Goal: Transaction & Acquisition: Purchase product/service

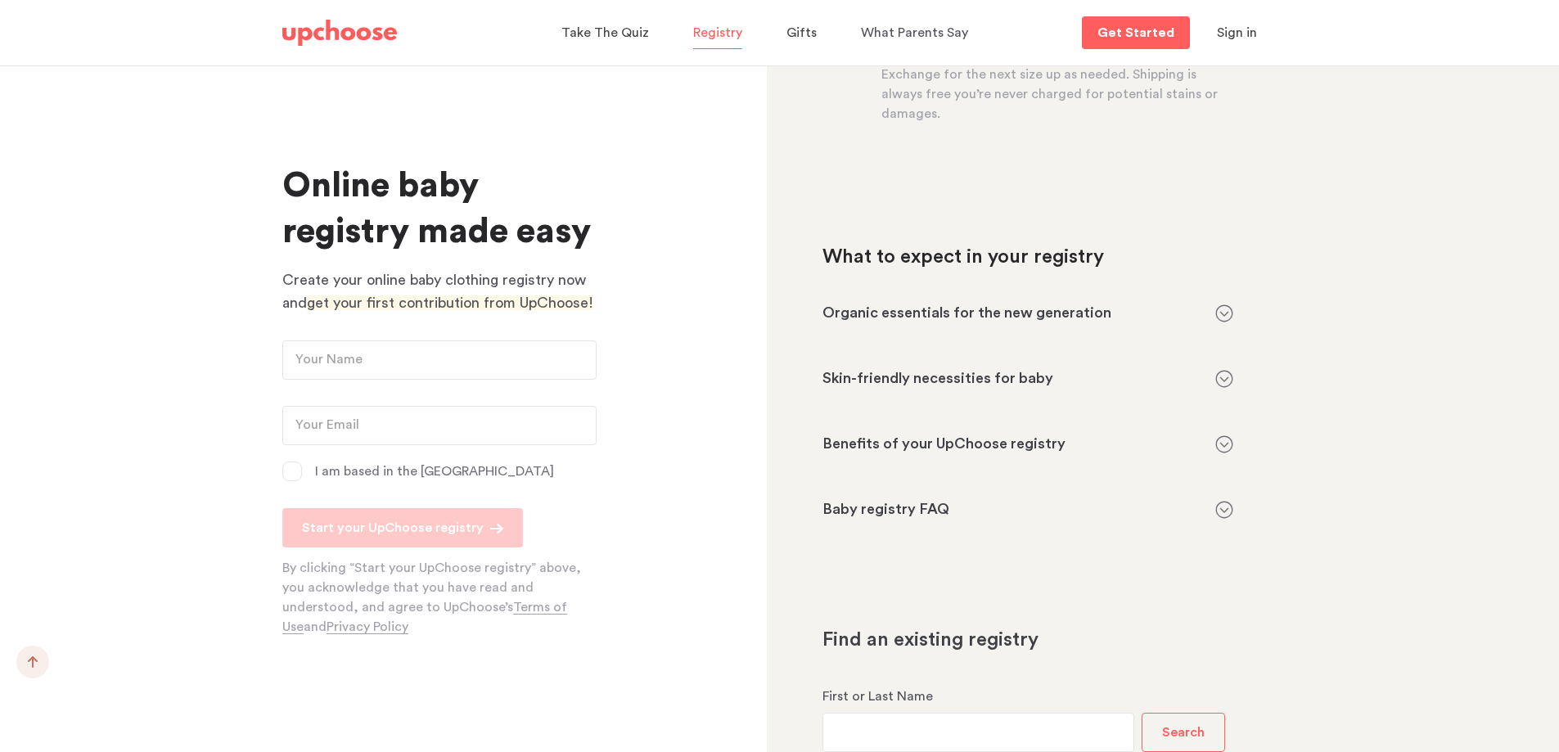
scroll to position [1384, 0]
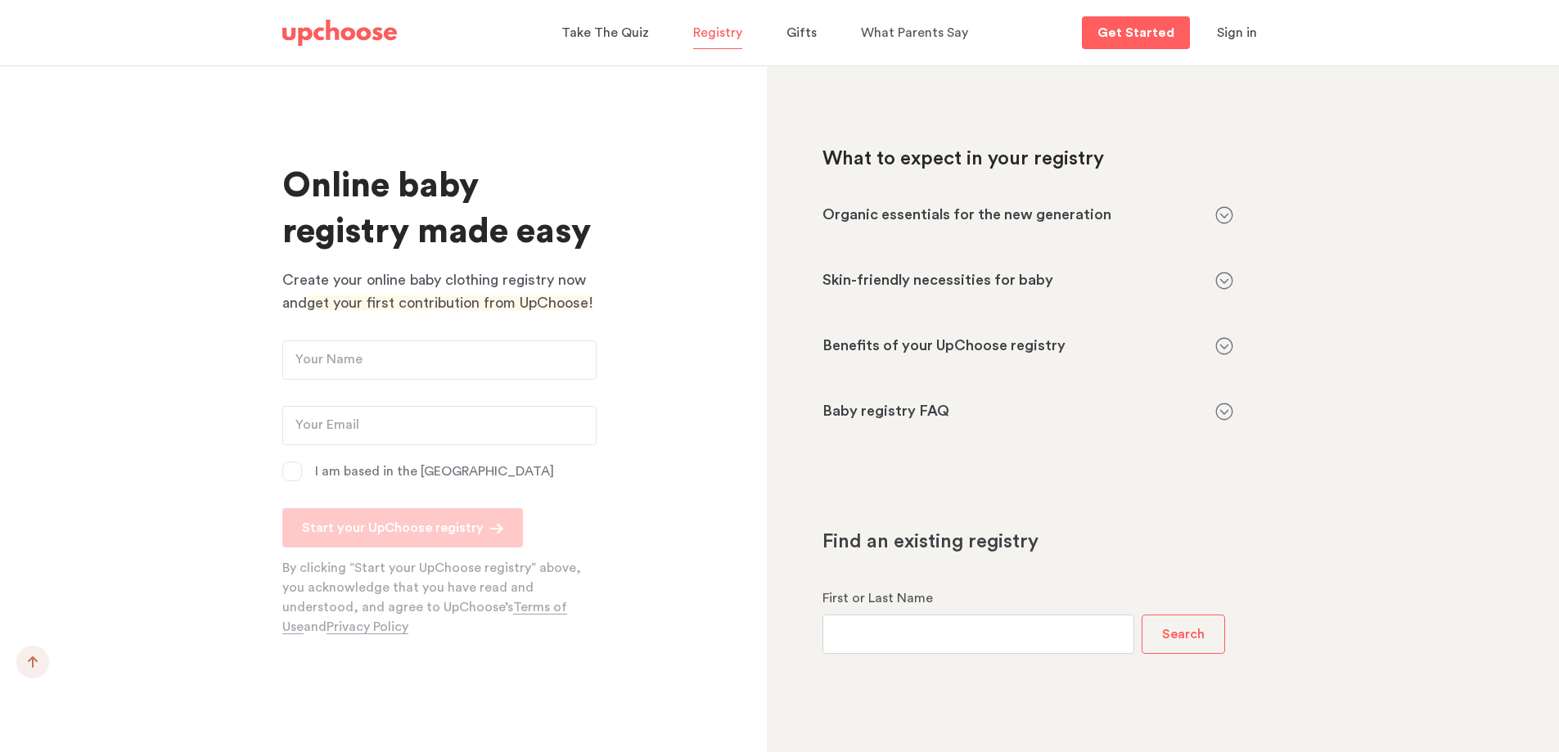
click at [981, 642] on input "text" at bounding box center [979, 634] width 312 height 39
click at [1194, 621] on button "Search" at bounding box center [1183, 634] width 83 height 39
drag, startPoint x: 960, startPoint y: 635, endPoint x: 772, endPoint y: 648, distance: 188.7
click at [1200, 638] on p "Search" at bounding box center [1183, 634] width 43 height 13
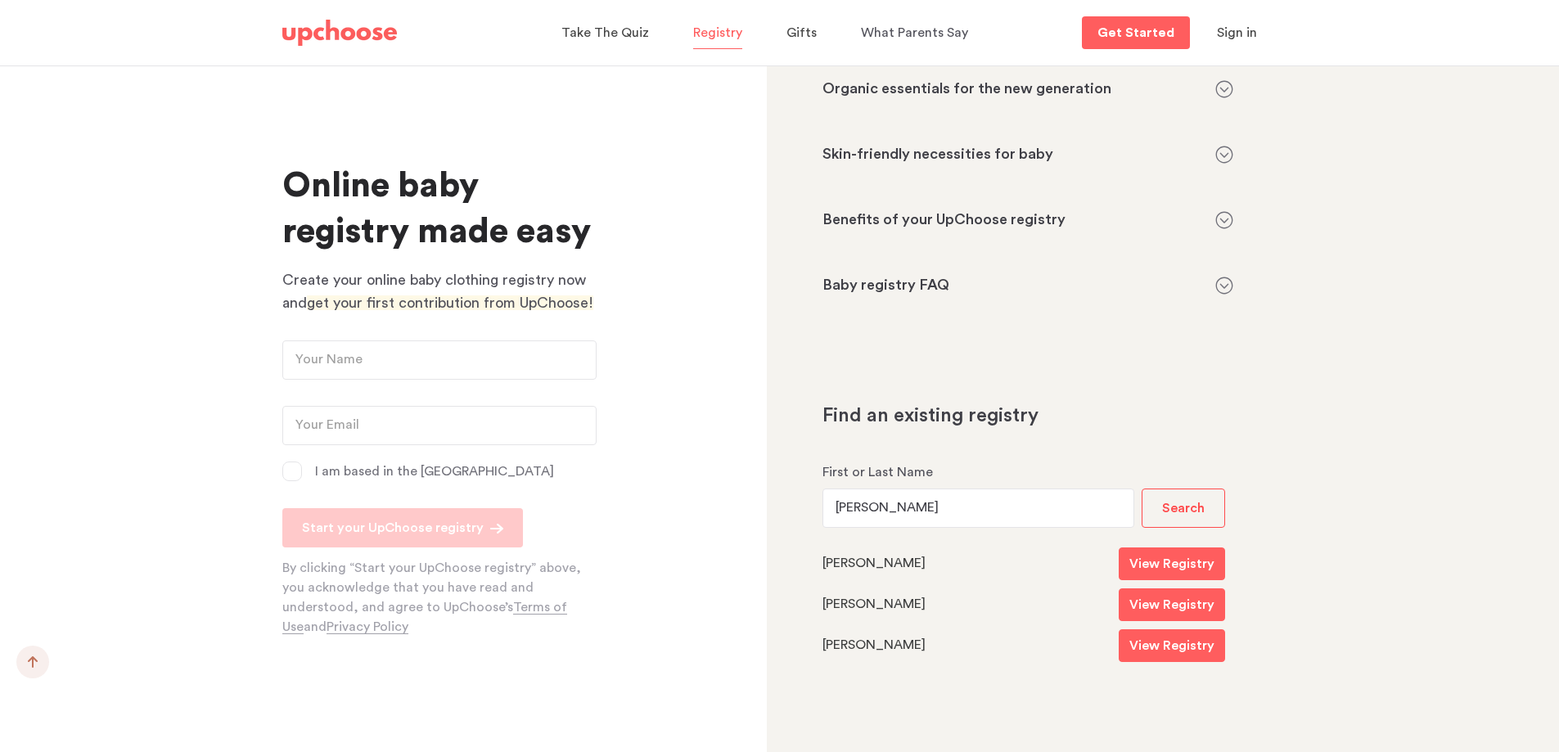
scroll to position [1519, 0]
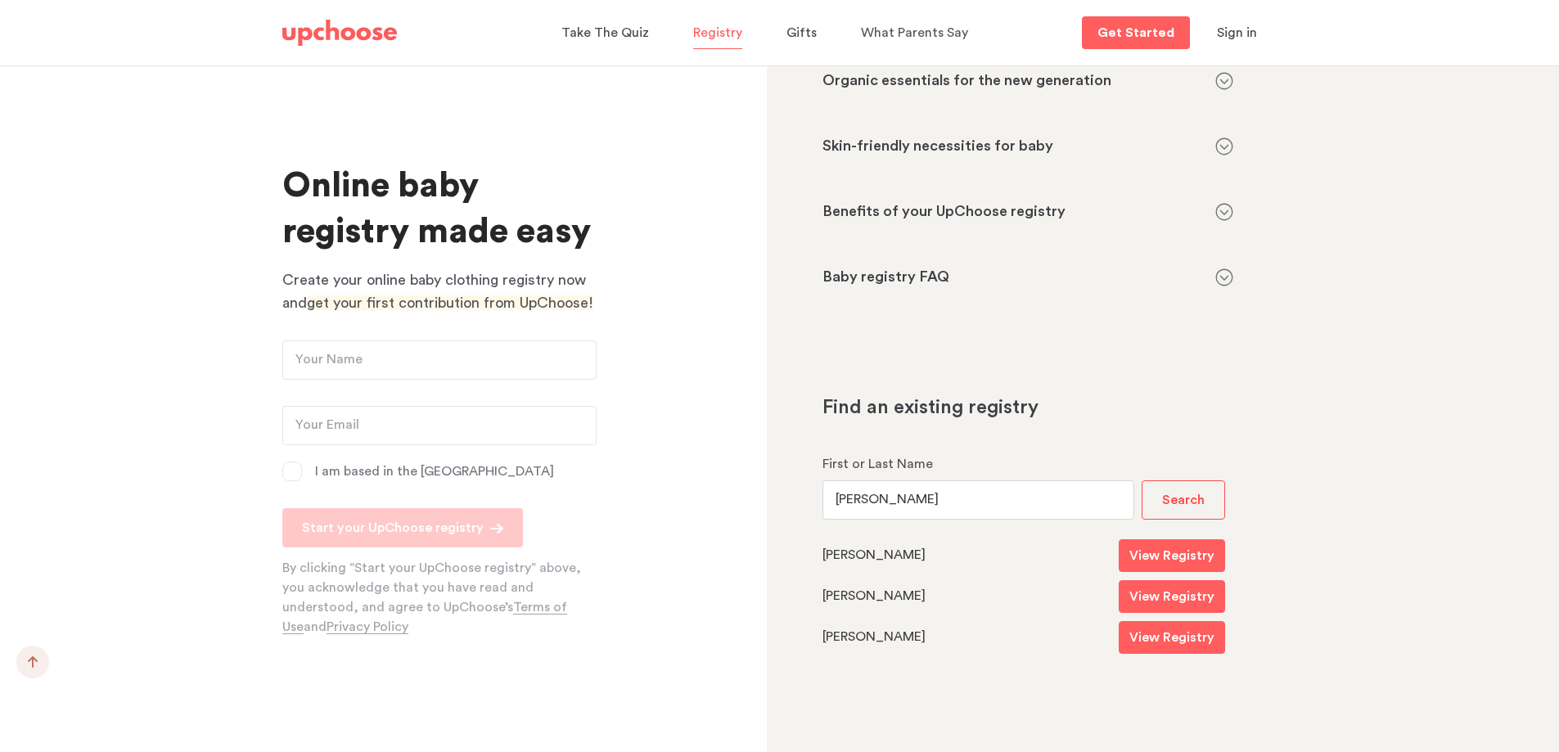
click at [925, 496] on input "Ryan" at bounding box center [979, 500] width 312 height 39
type input "Ryan Kedenburg"
click at [1149, 499] on button "Search" at bounding box center [1183, 500] width 83 height 39
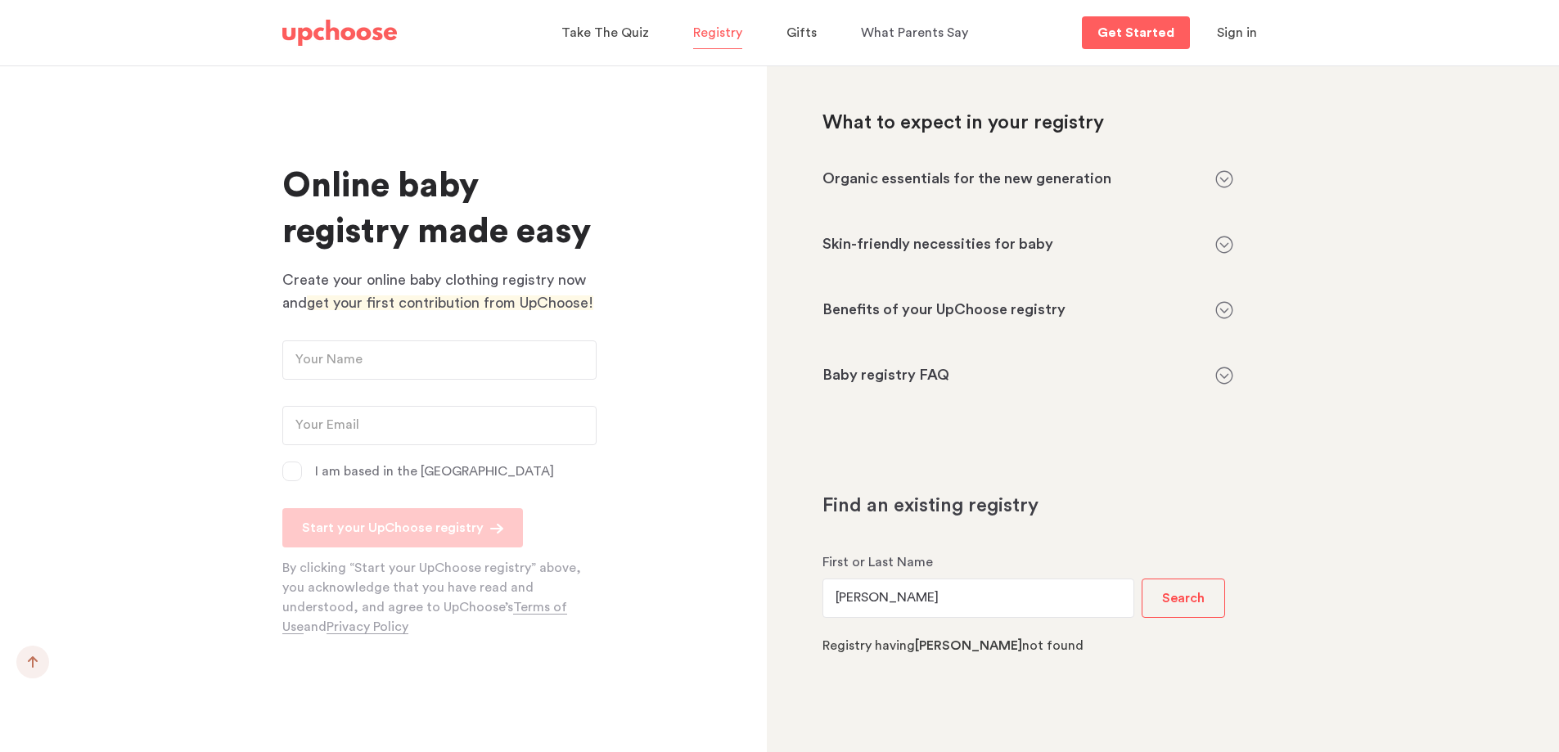
scroll to position [1420, 0]
click at [803, 30] on span "Gifts" at bounding box center [802, 32] width 30 height 13
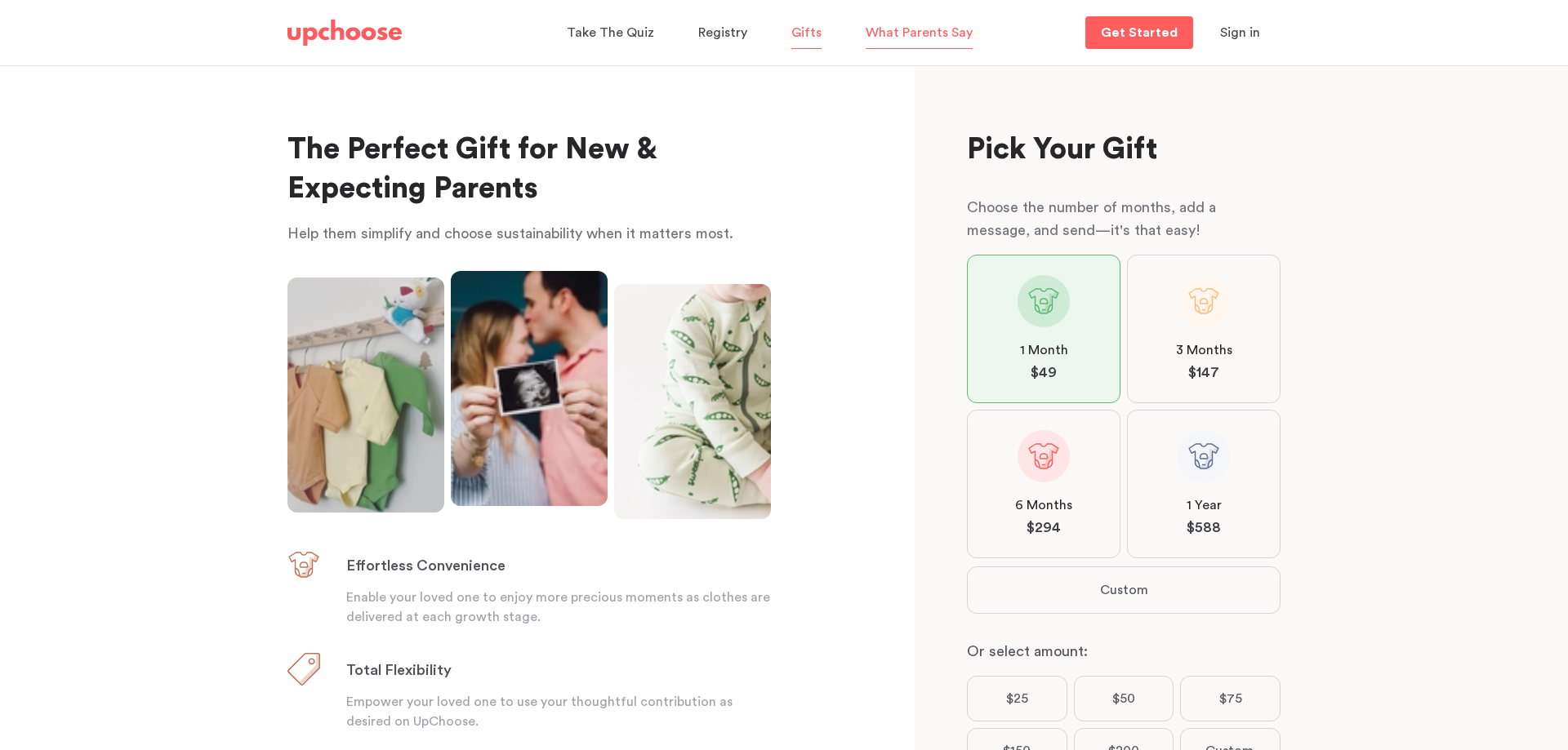
click at [883, 37] on span "What Parents Say" at bounding box center [919, 32] width 107 height 13
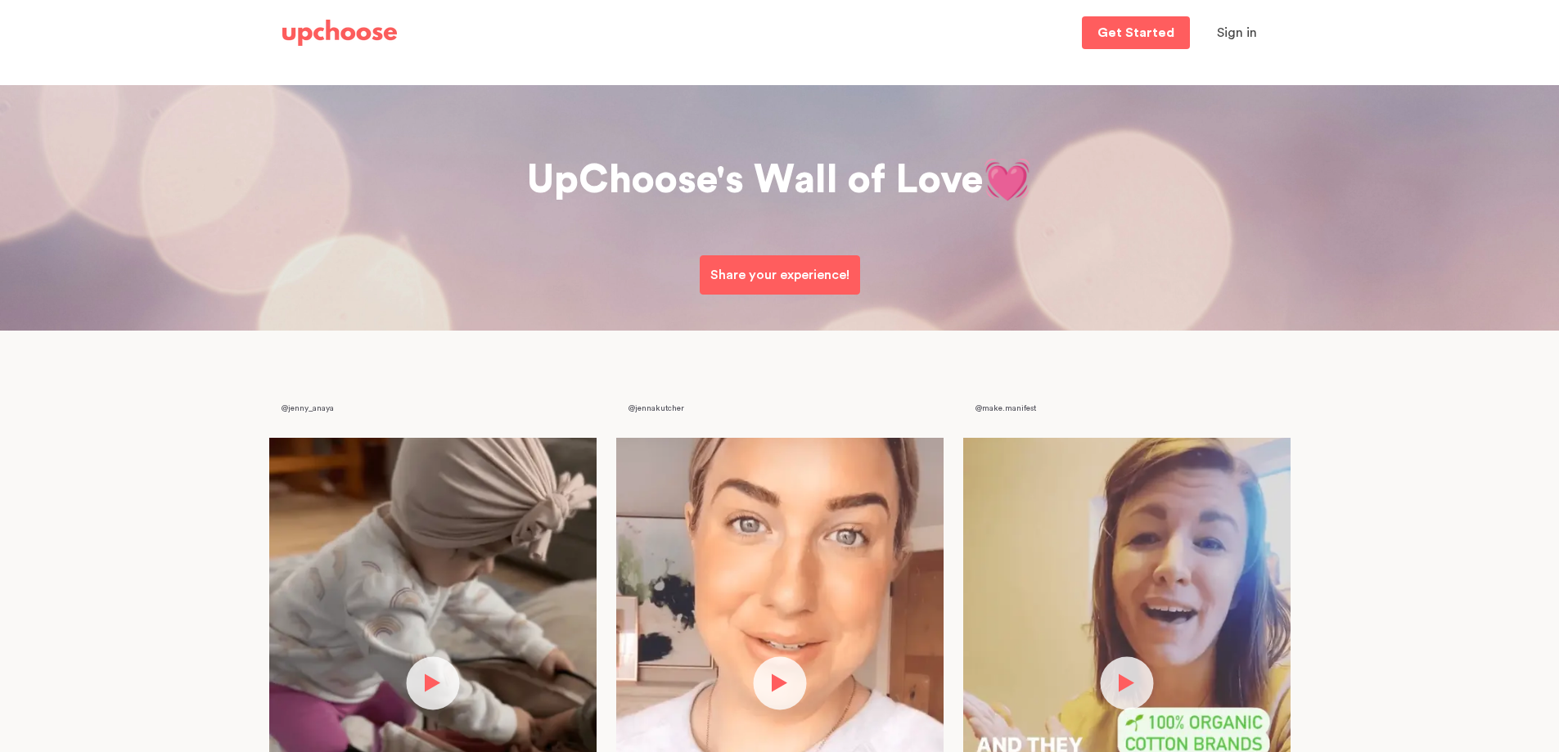
click at [338, 29] on img at bounding box center [339, 33] width 115 height 26
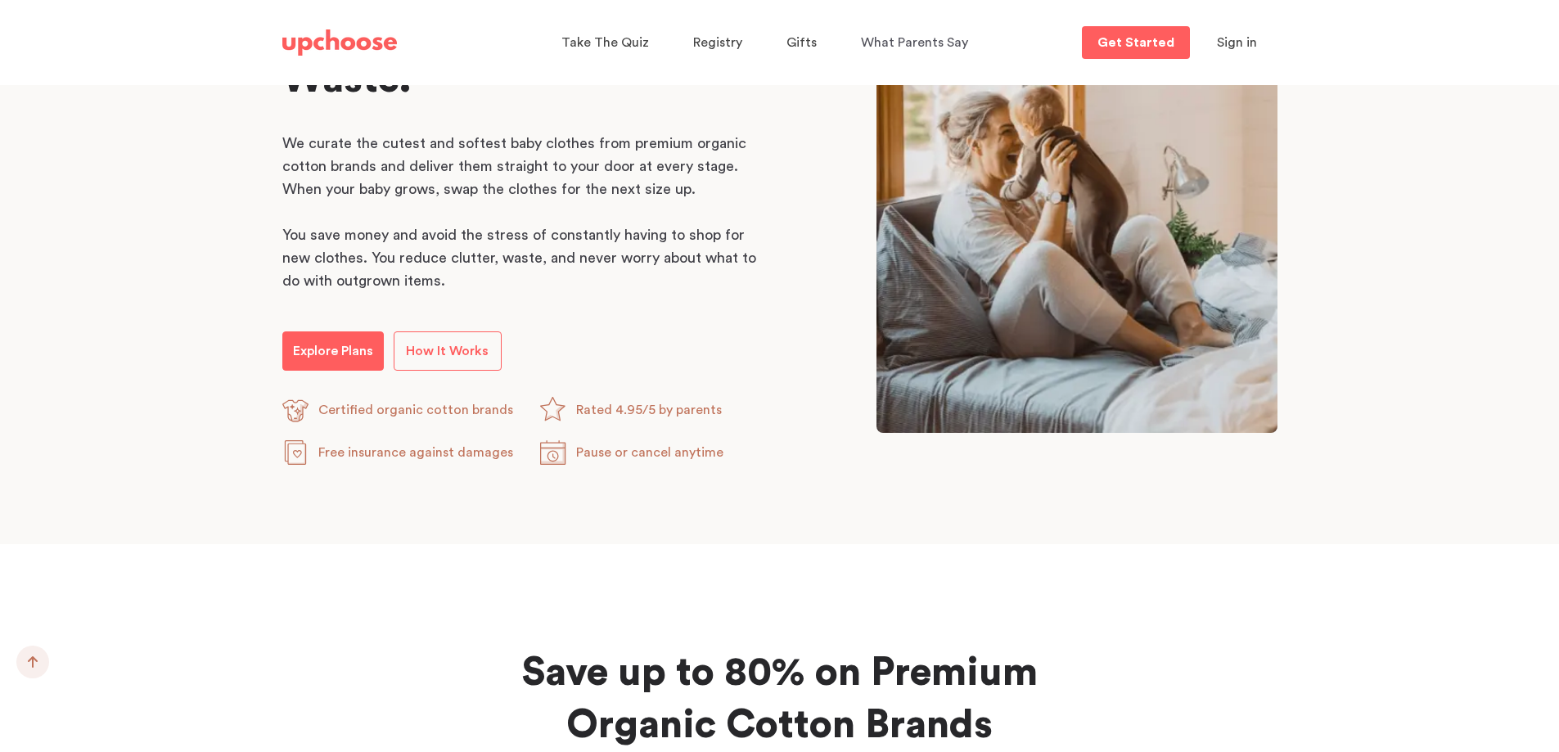
scroll to position [900, 0]
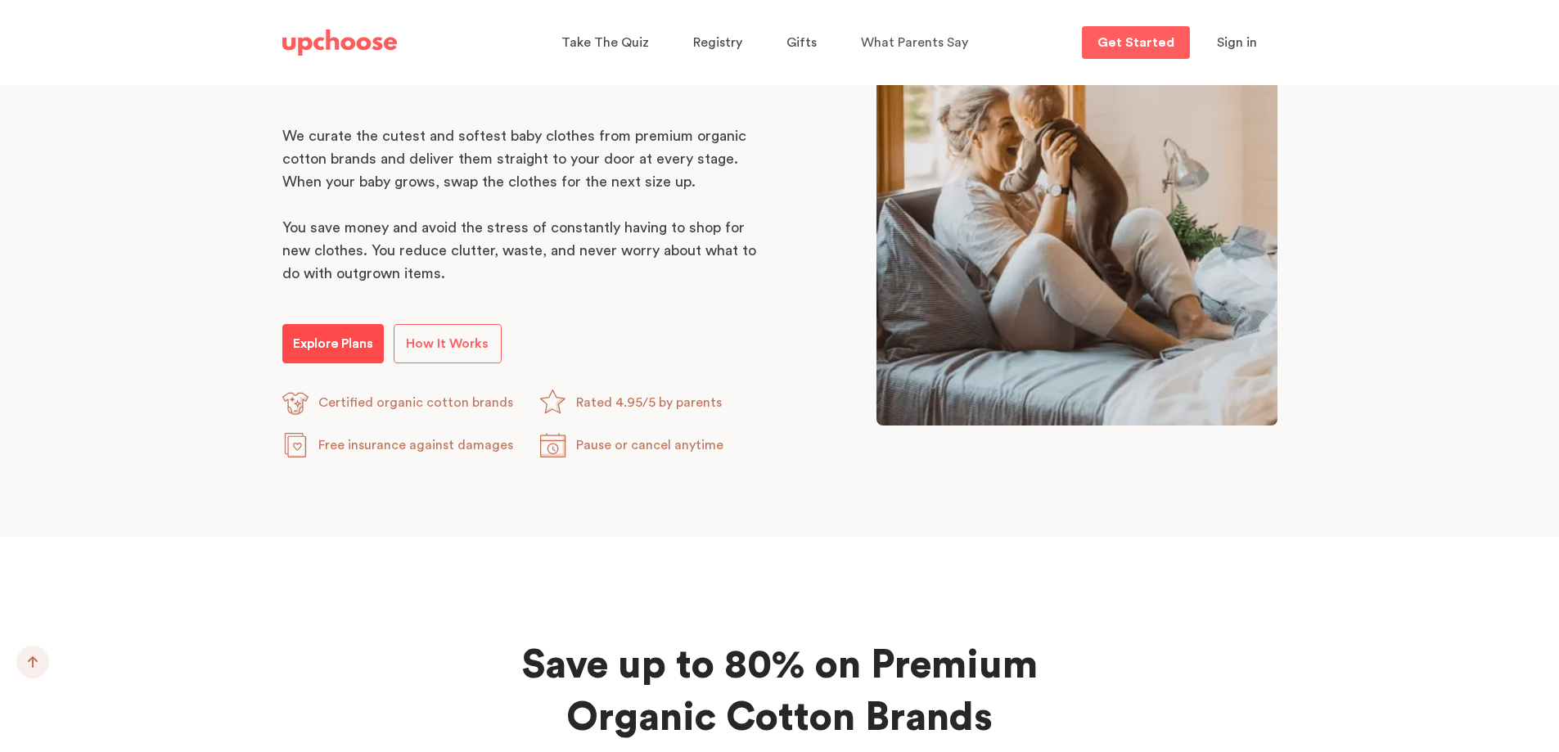
click at [363, 336] on p "Explore Plans" at bounding box center [333, 344] width 80 height 20
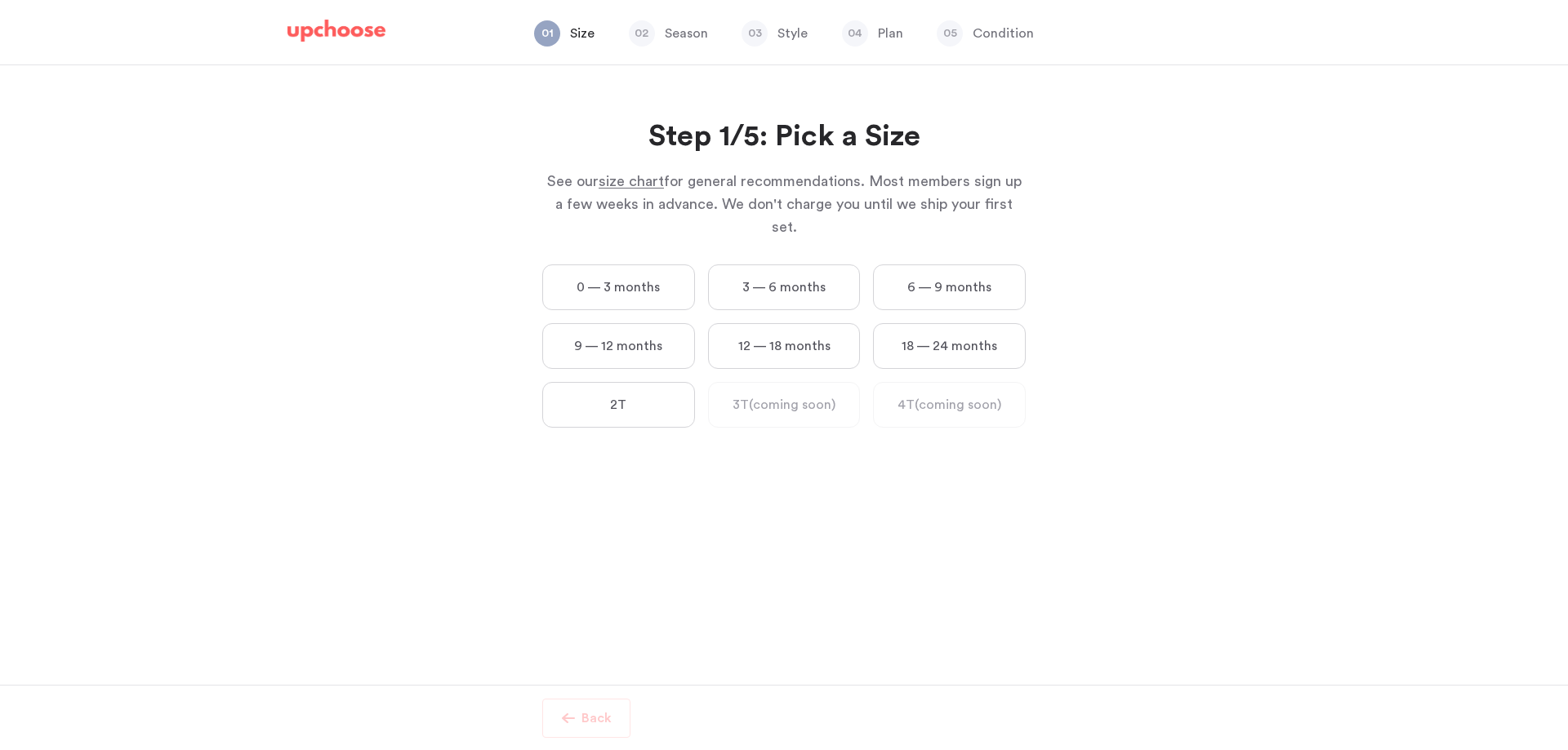
click at [795, 264] on label "3 — 6 months" at bounding box center [784, 287] width 153 height 46
click at [0, 0] on months "3 — 6 months" at bounding box center [0, 0] width 0 height 0
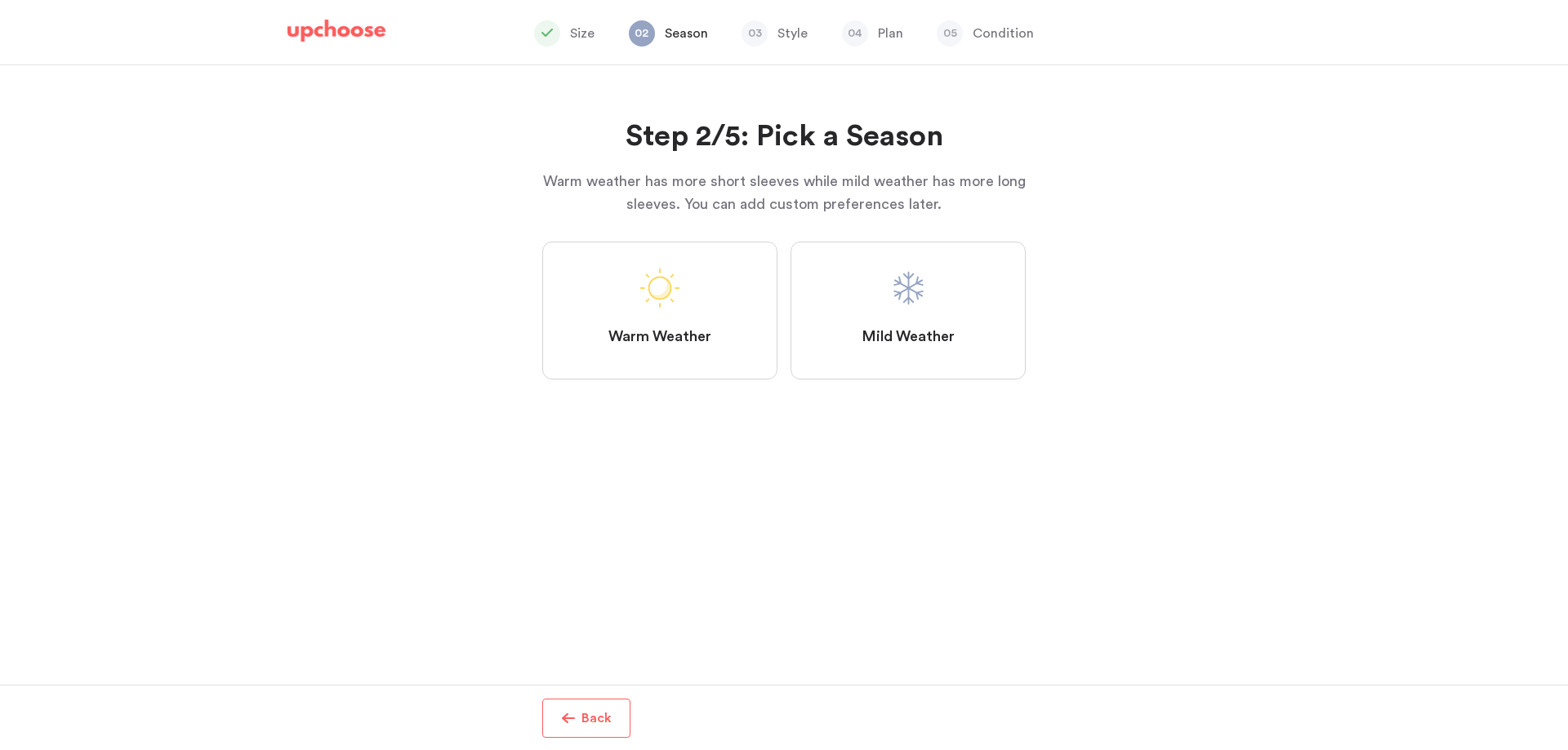
click at [853, 318] on label "Mild Weather" at bounding box center [908, 310] width 235 height 138
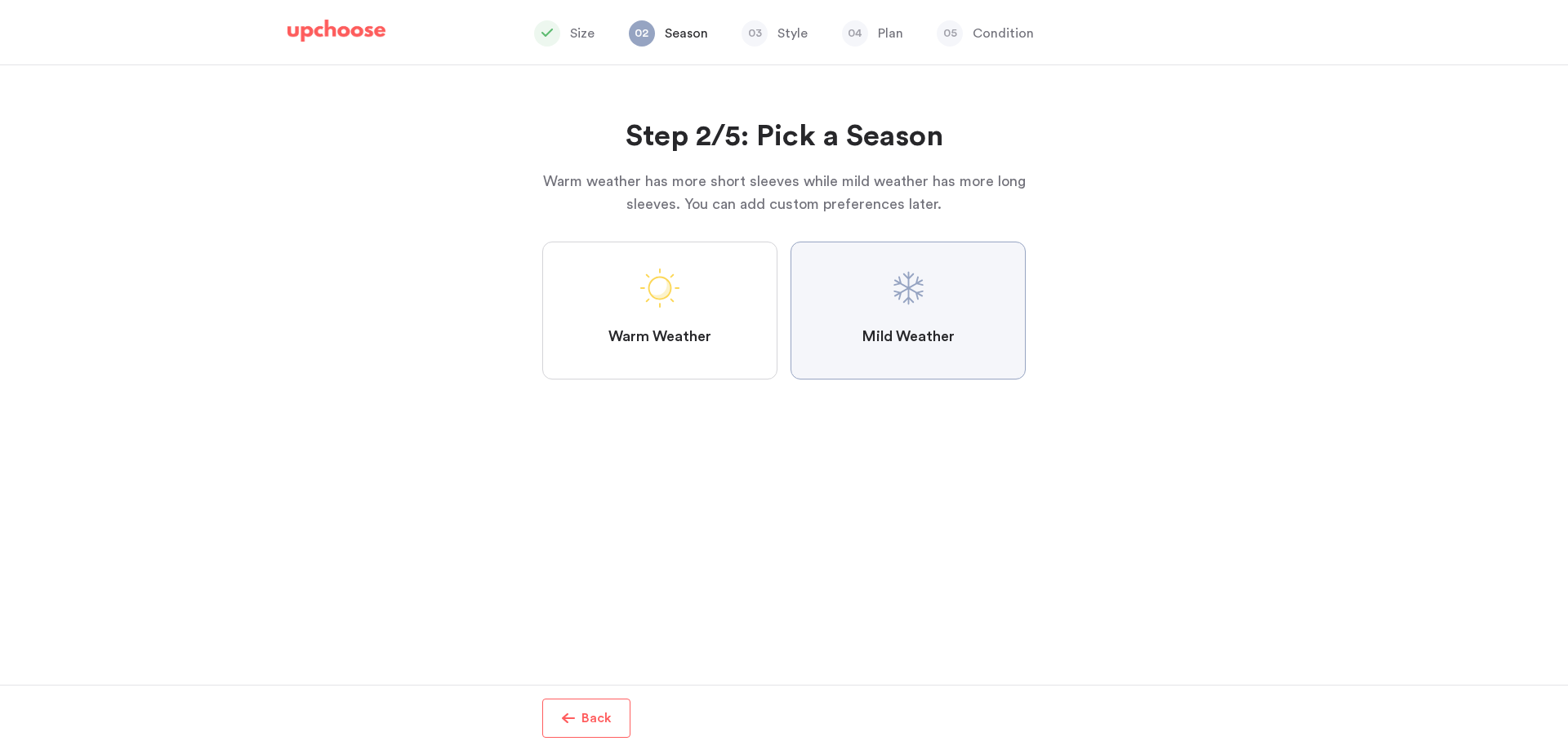
click at [0, 0] on Weather "Mild Weather" at bounding box center [0, 0] width 0 height 0
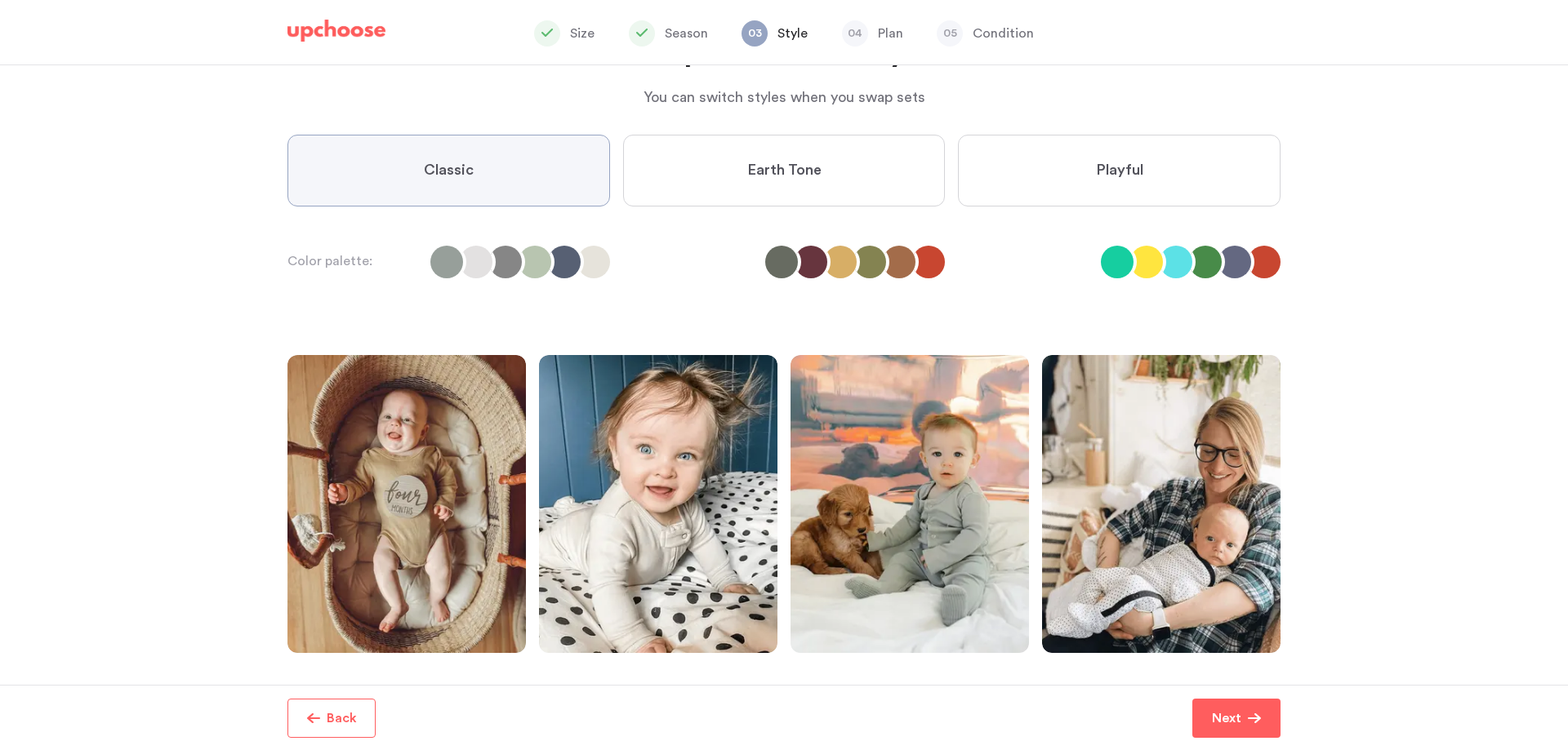
scroll to position [29, 0]
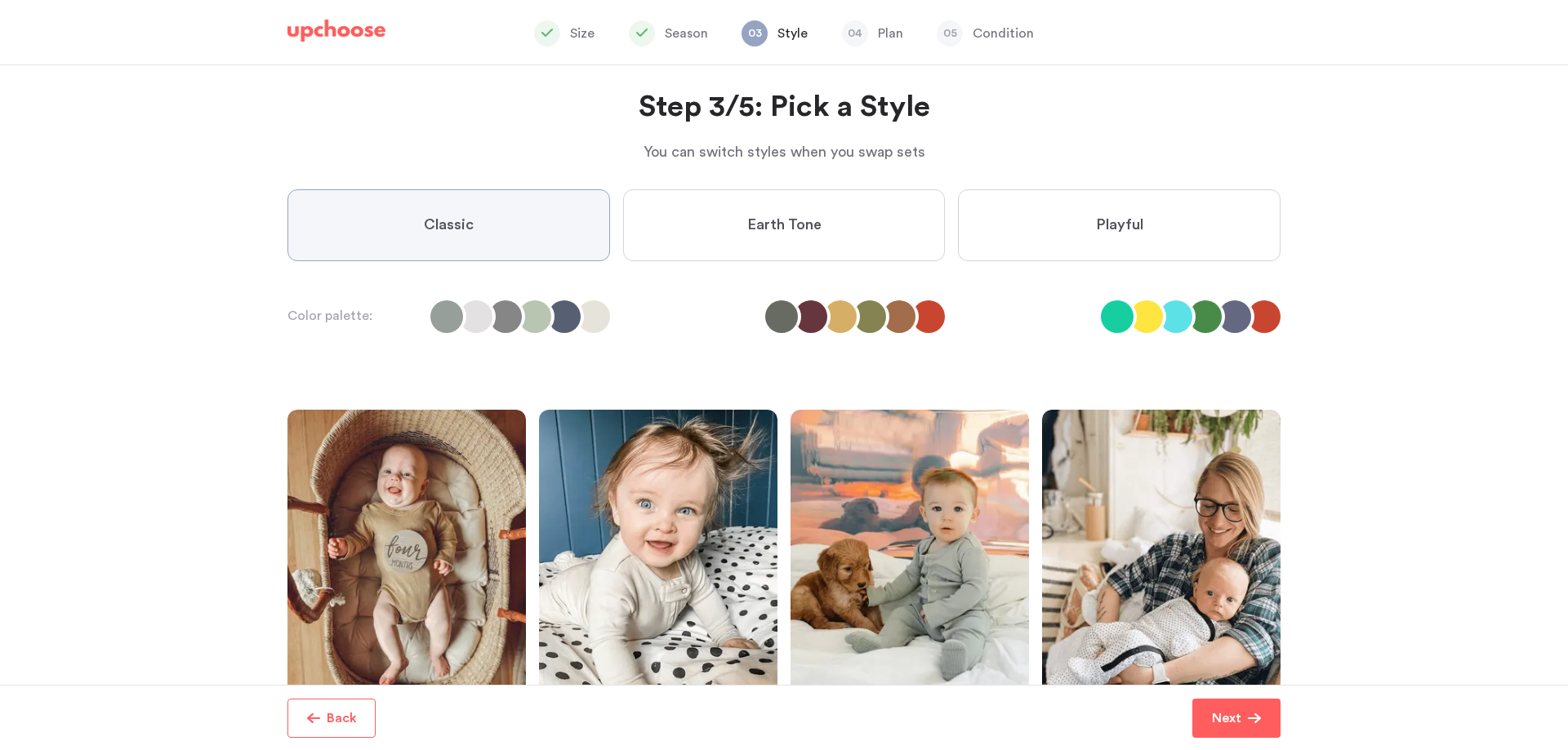
click at [862, 213] on label "Earth Tone" at bounding box center [784, 225] width 322 height 72
click at [0, 0] on Tone "Earth Tone" at bounding box center [0, 0] width 0 height 0
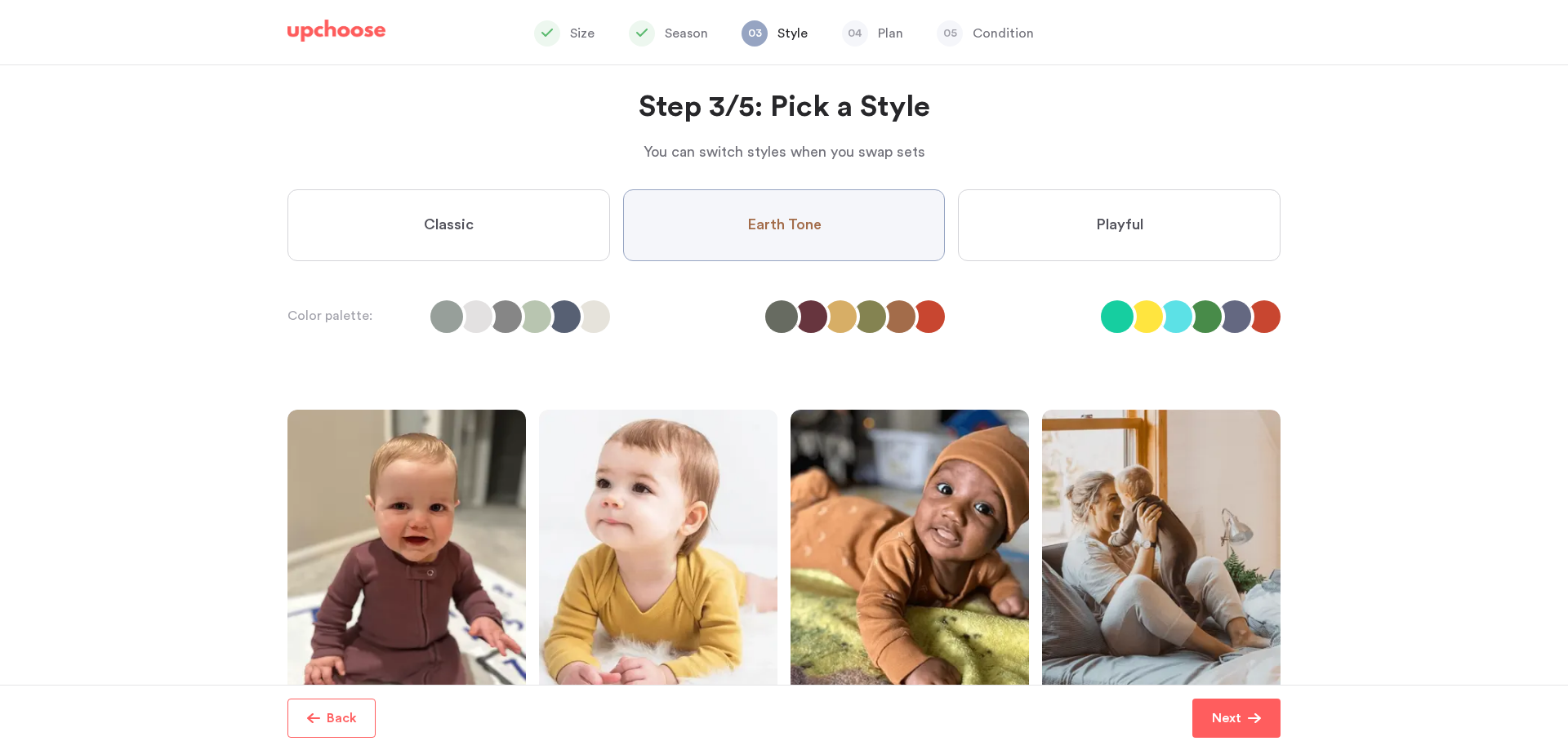
click at [1012, 228] on label "Playful" at bounding box center [1118, 225] width 322 height 72
click at [0, 0] on input "Playful" at bounding box center [0, 0] width 0 height 0
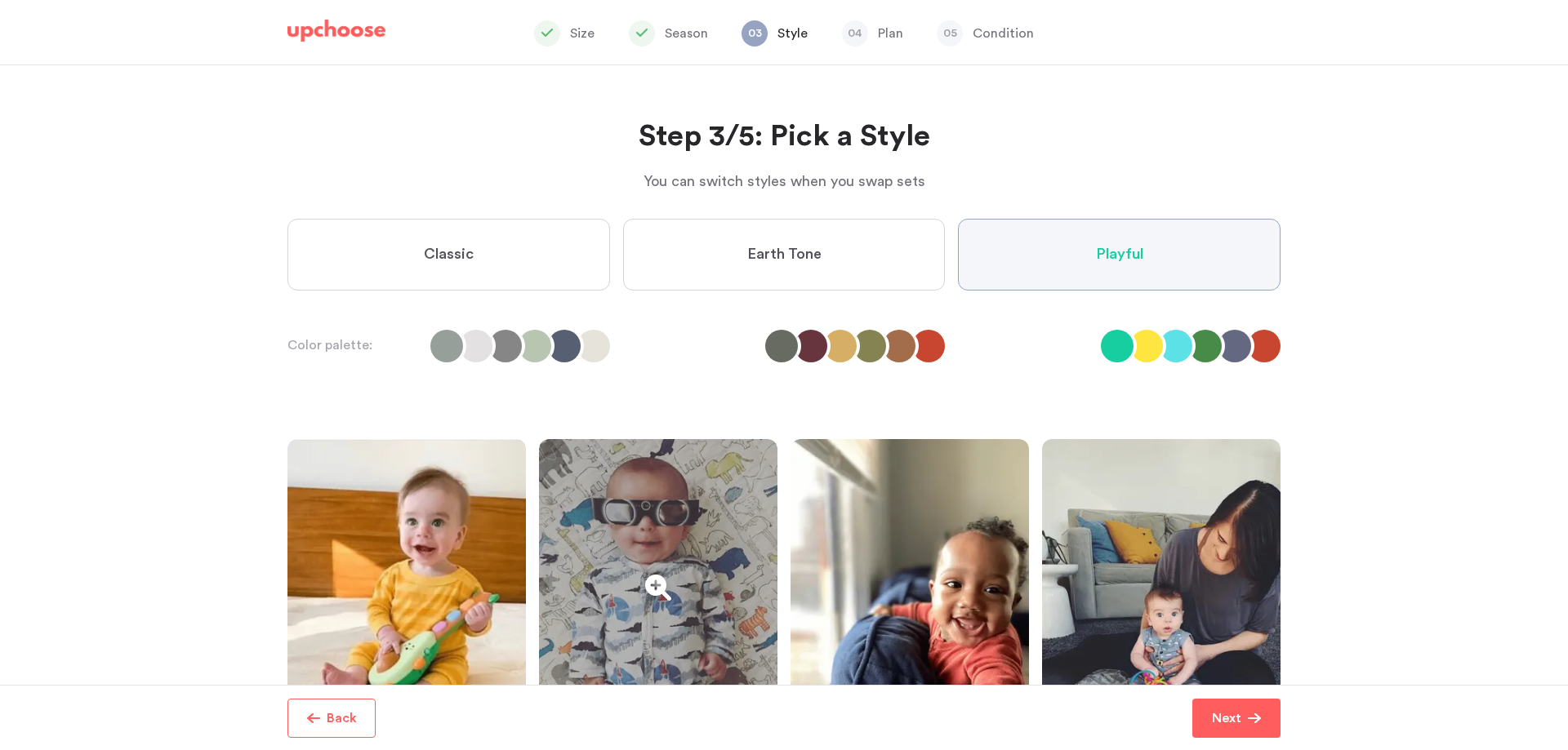
scroll to position [192, 0]
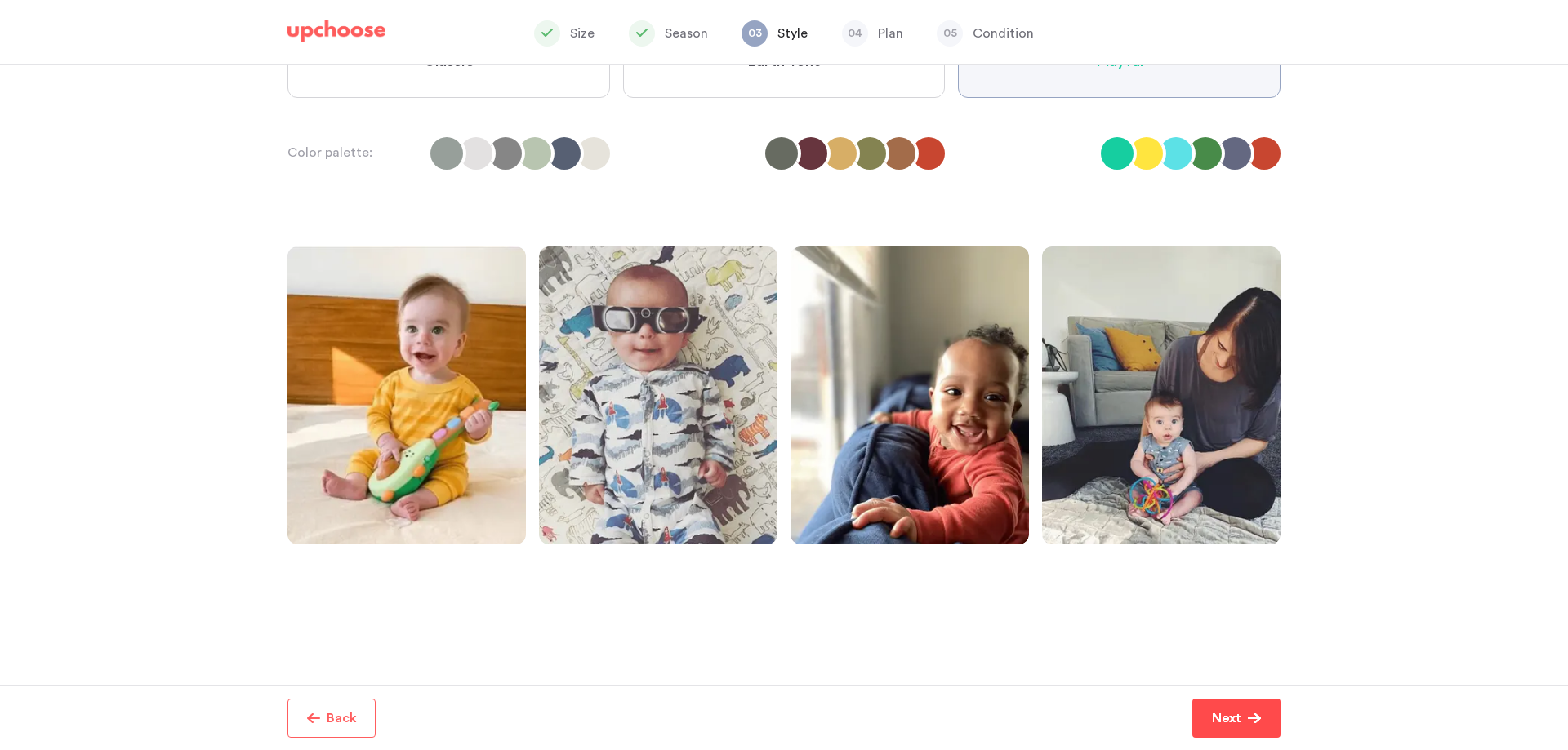
click at [1203, 718] on button "Next" at bounding box center [1236, 718] width 88 height 39
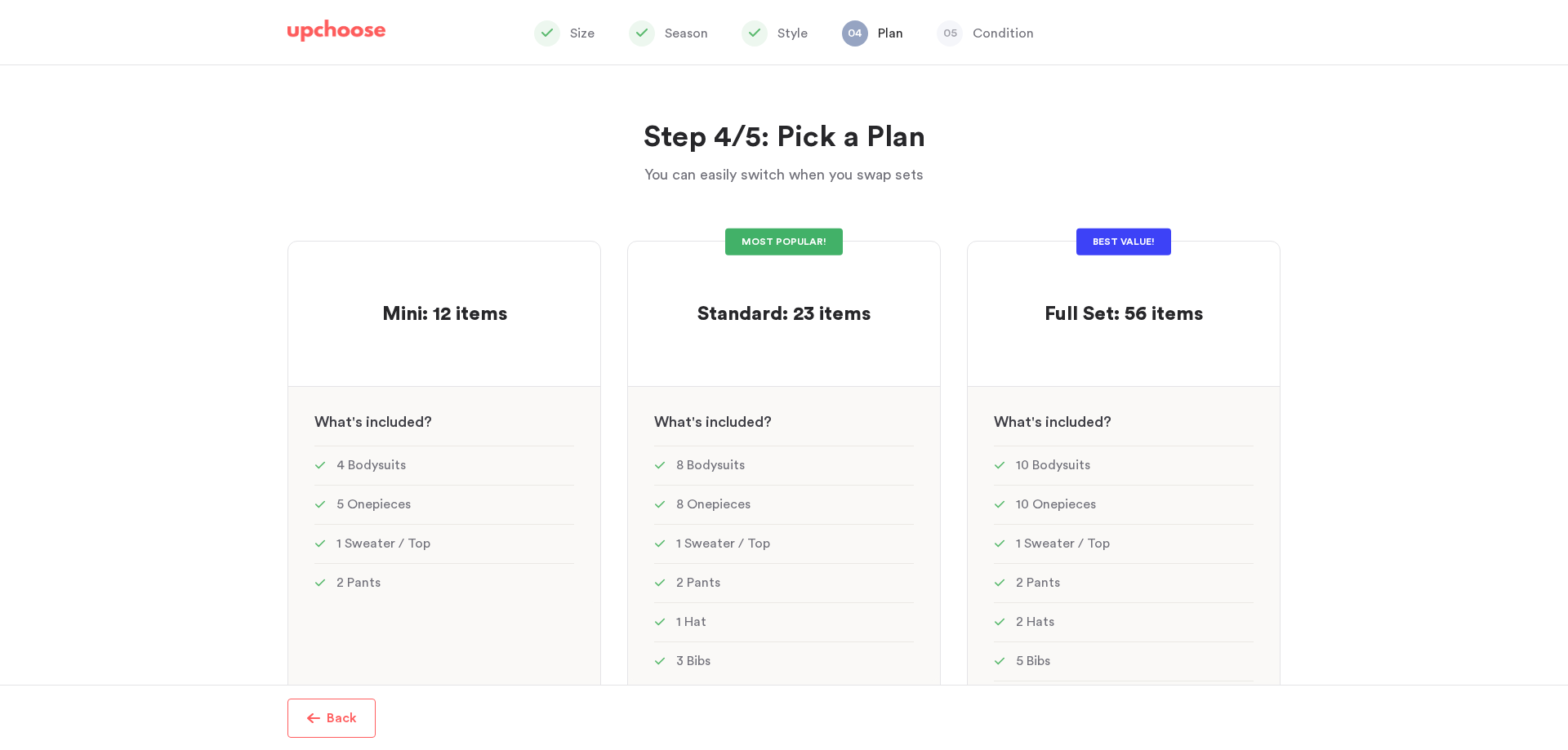
click at [331, 29] on img at bounding box center [336, 31] width 98 height 23
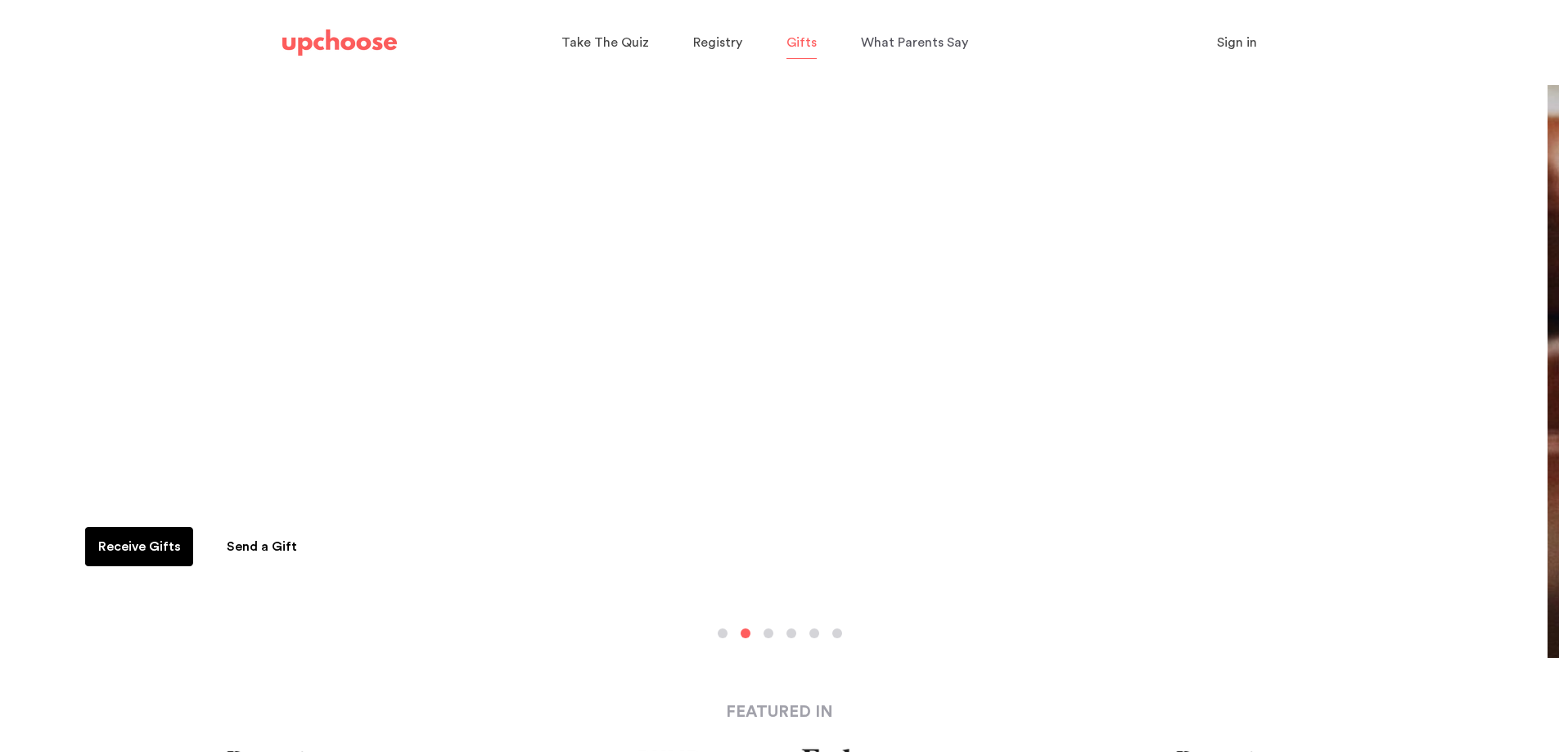
click at [799, 41] on span "Gifts" at bounding box center [802, 42] width 30 height 13
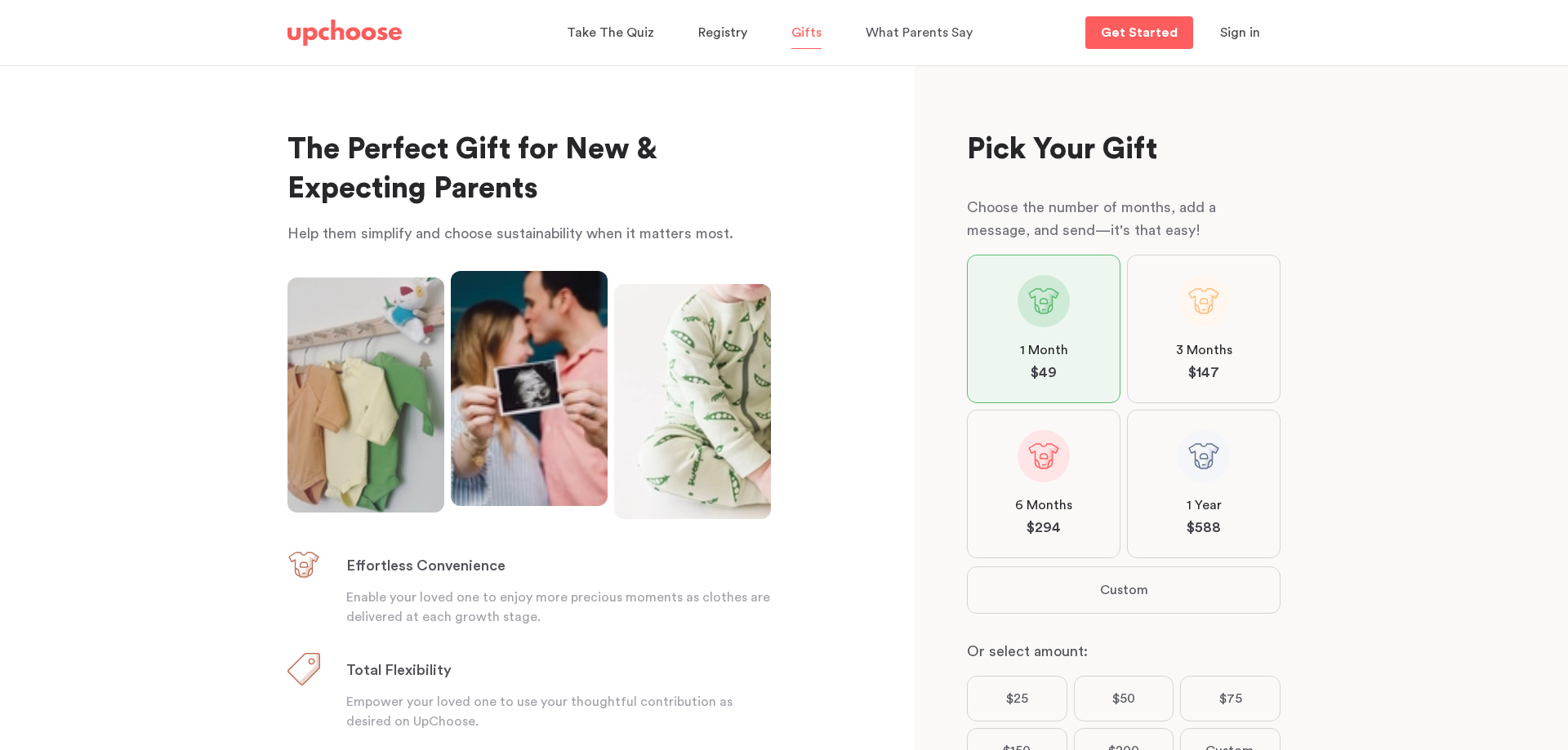
click at [1205, 516] on label "1 Year $ 588" at bounding box center [1204, 484] width 154 height 149
click at [0, 0] on input "1 Year $ 588" at bounding box center [0, 0] width 0 height 0
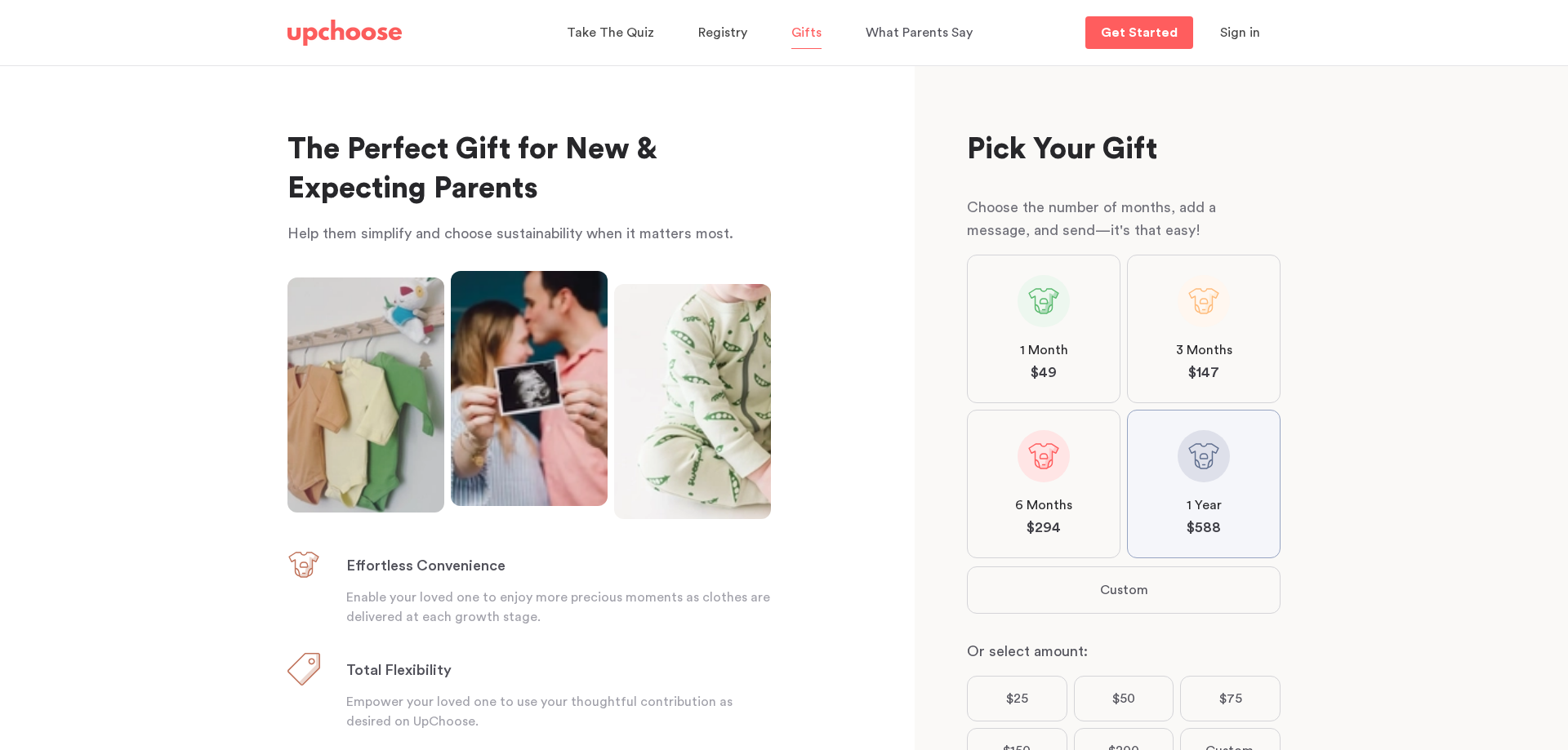
scroll to position [181, 0]
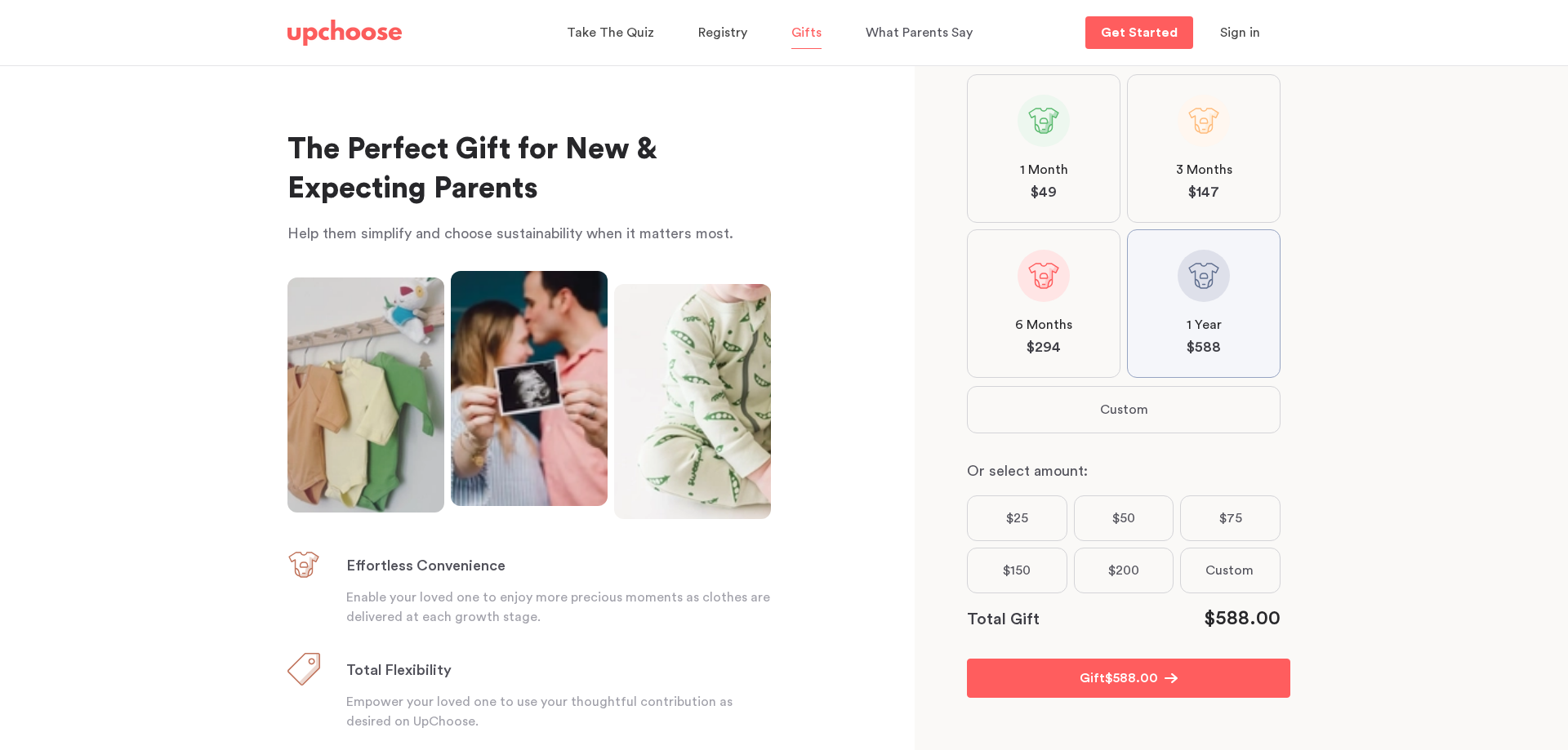
click at [1162, 394] on button "Custom" at bounding box center [1123, 410] width 312 height 46
click at [379, 20] on img at bounding box center [344, 33] width 115 height 26
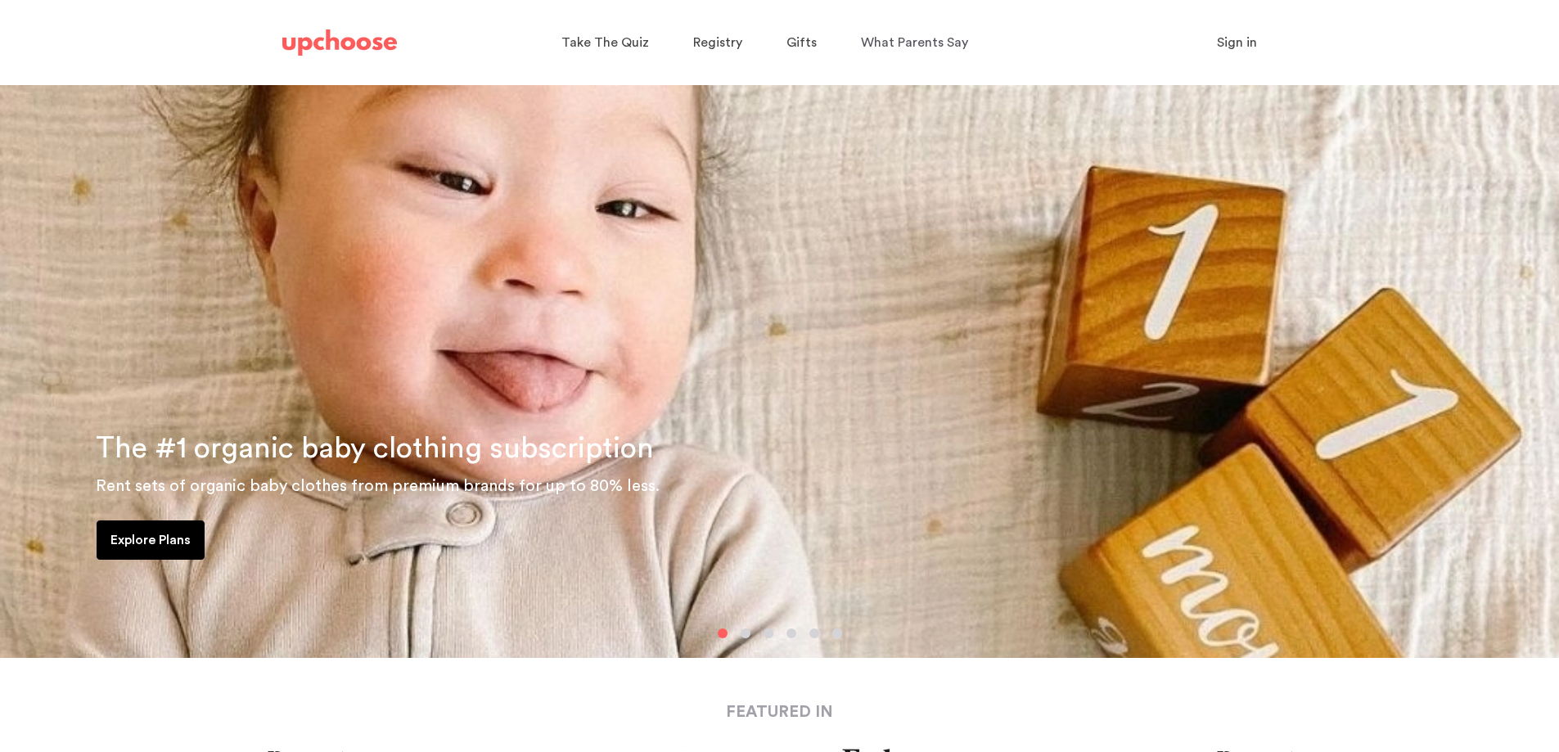
click at [785, 42] on div "Take The Quiz Registry Gifts What Parents Say Home Take The Quiz Registry Gifti…" at bounding box center [768, 42] width 412 height 45
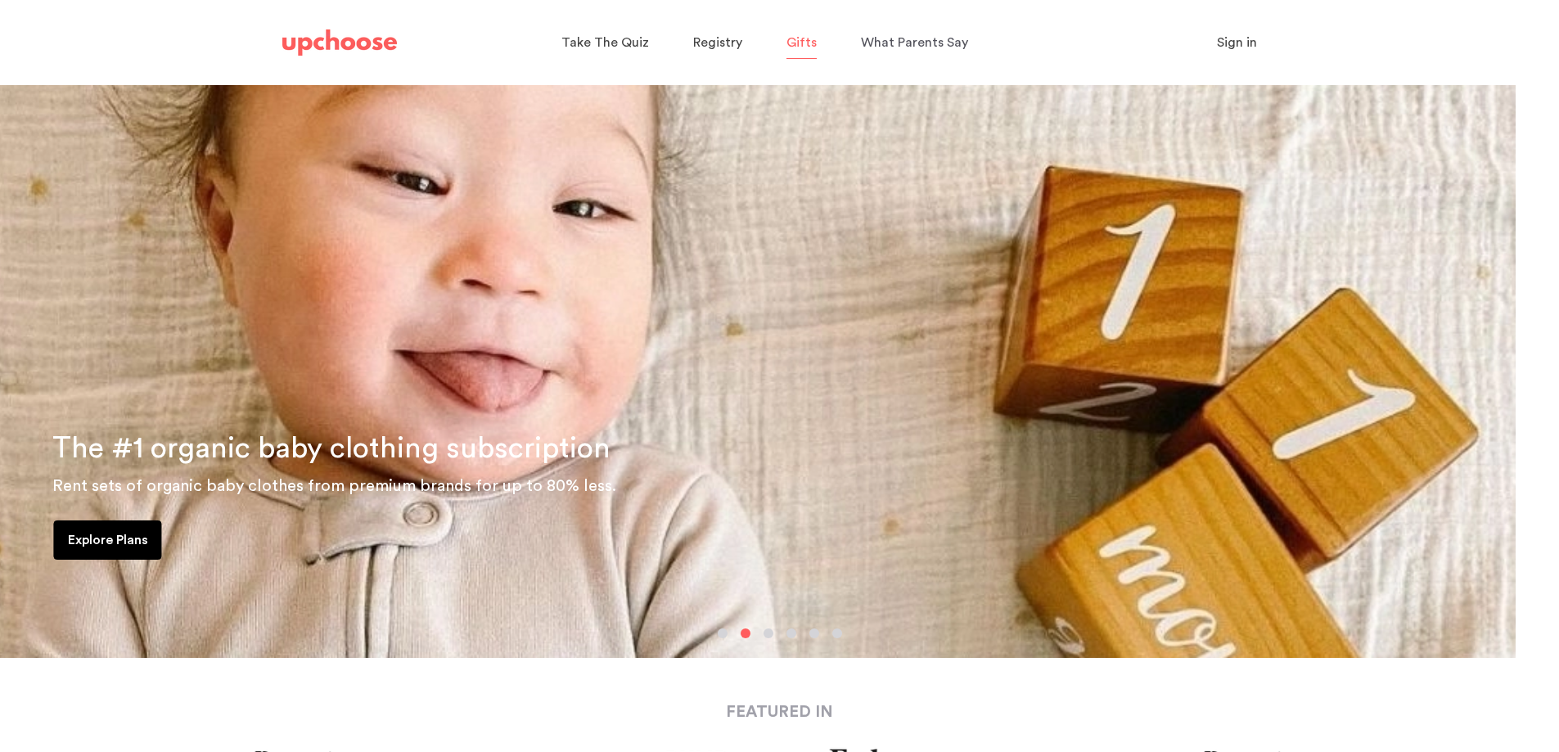
click at [792, 39] on span "Gifts" at bounding box center [802, 42] width 30 height 13
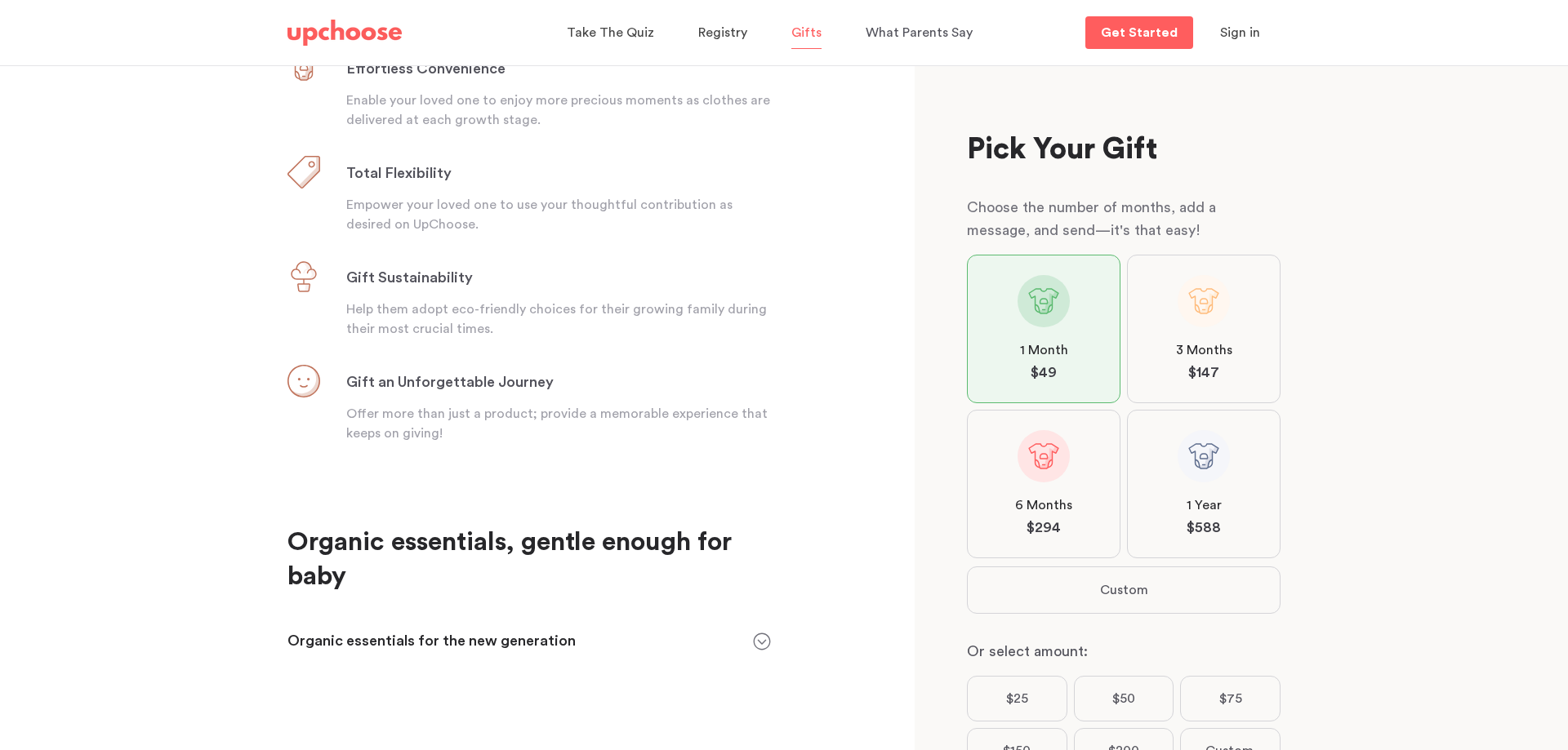
scroll to position [503, 0]
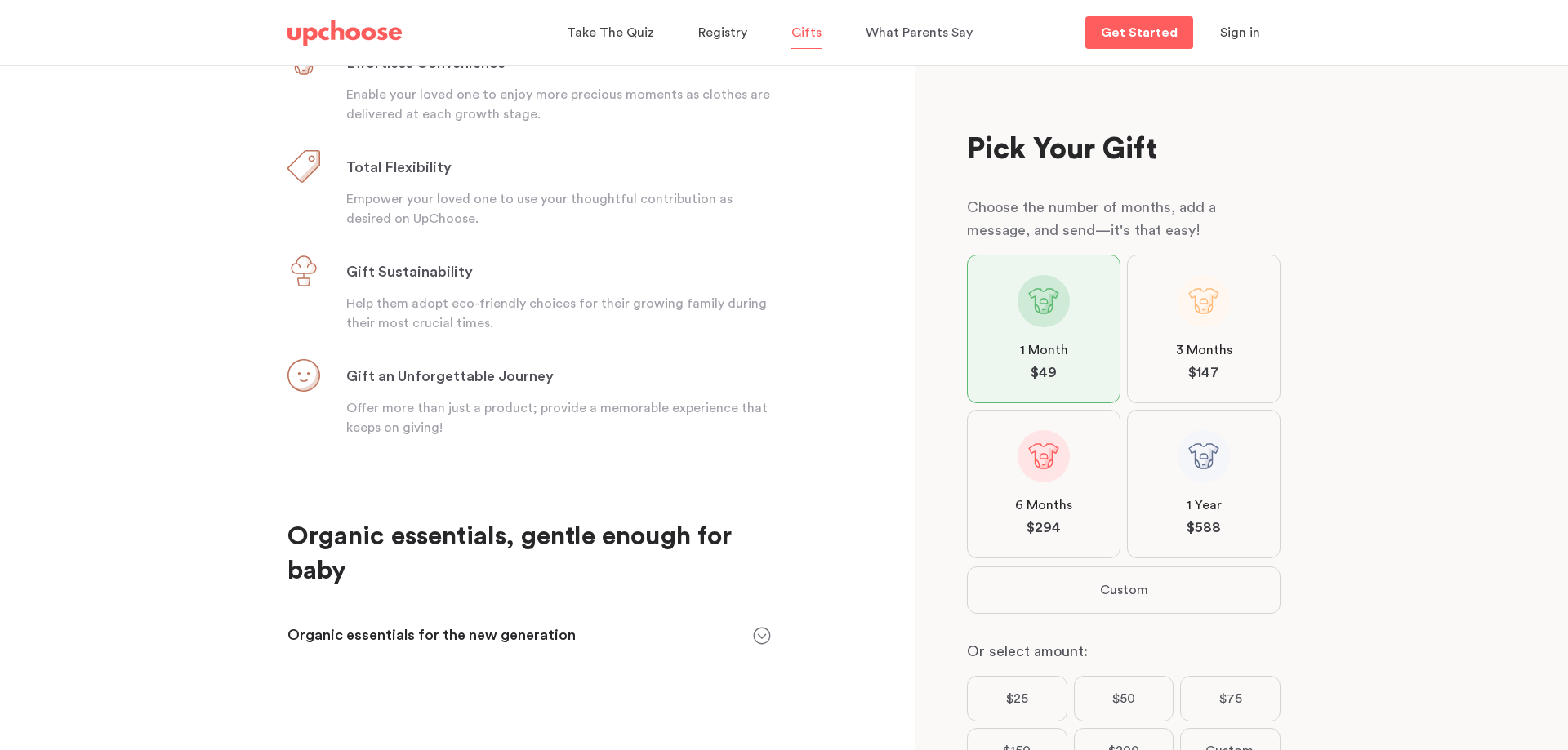
click at [1164, 540] on label "1 Year $ 588" at bounding box center [1204, 484] width 154 height 149
click at [0, 0] on input "1 Year $ 588" at bounding box center [0, 0] width 0 height 0
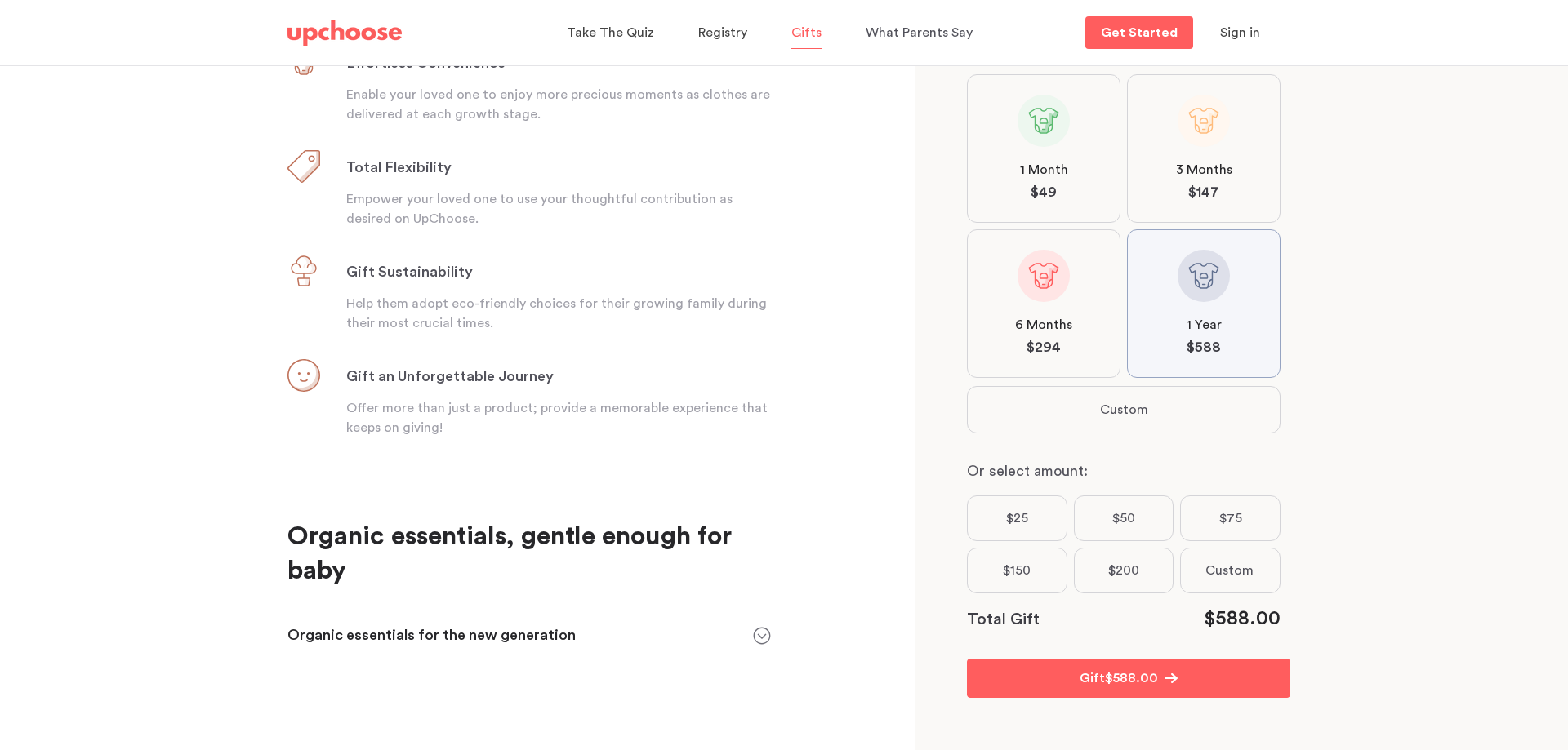
scroll to position [13, 0]
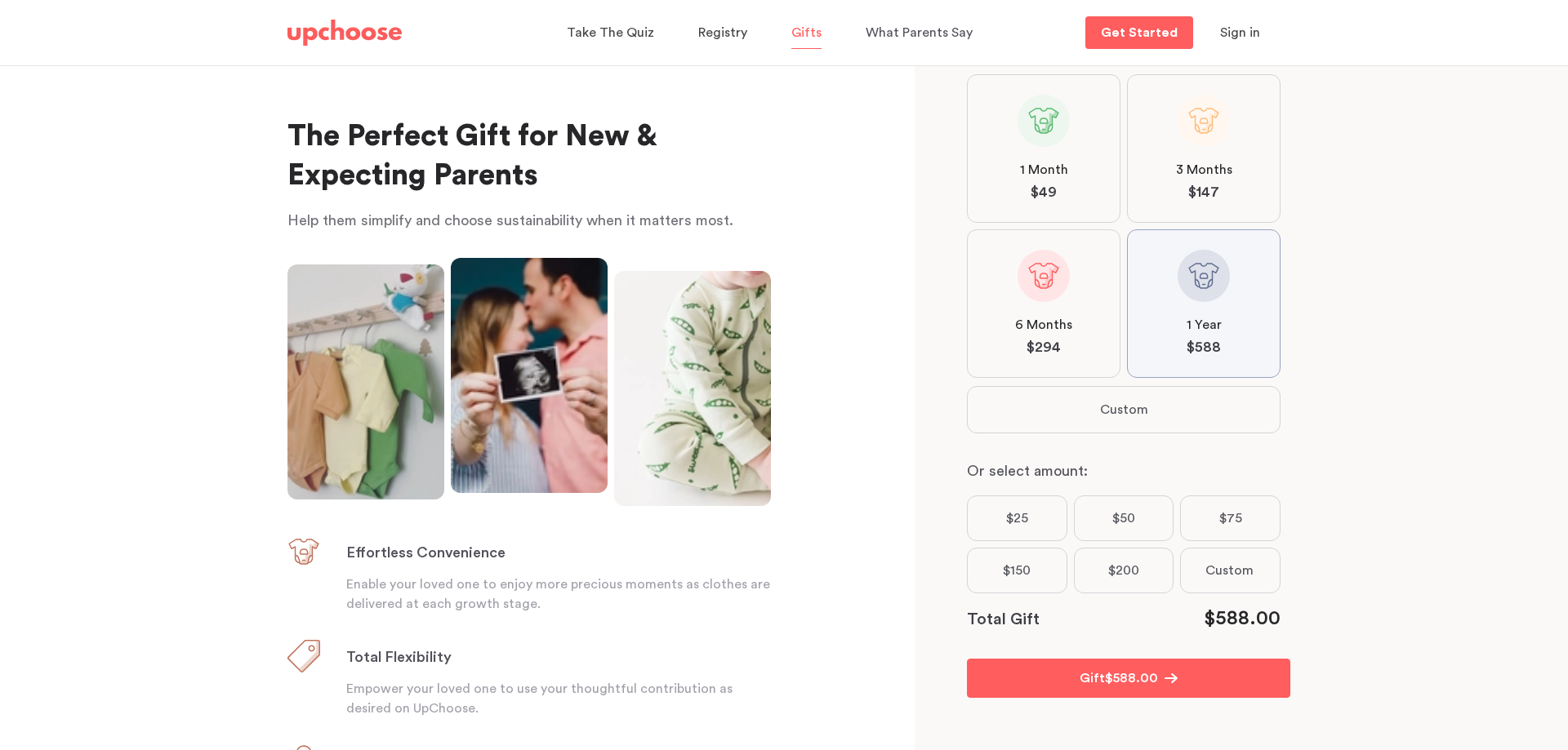
click at [1027, 274] on span at bounding box center [1043, 275] width 52 height 52
click at [0, 0] on input "6 Months $ 294" at bounding box center [0, 0] width 0 height 0
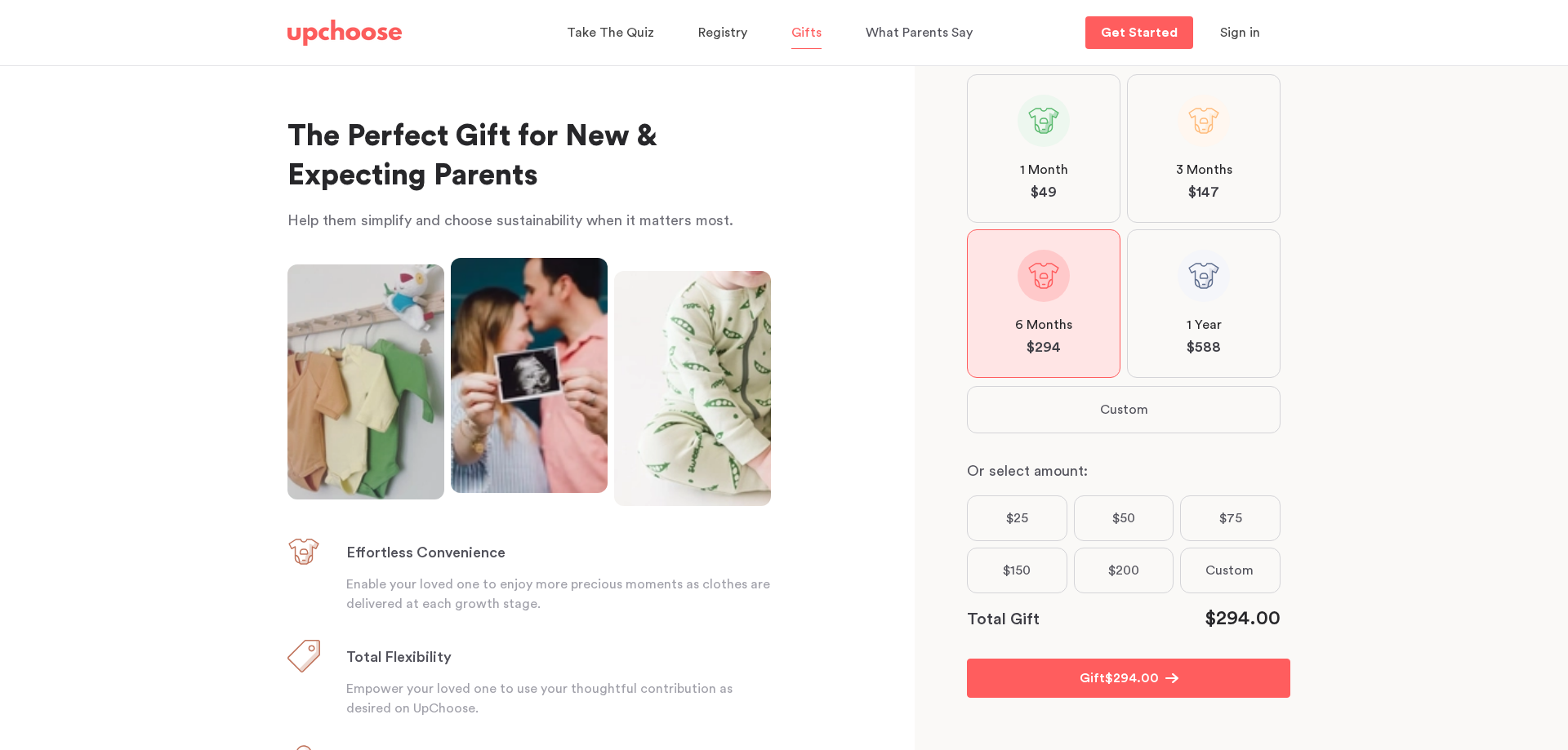
scroll to position [0, 0]
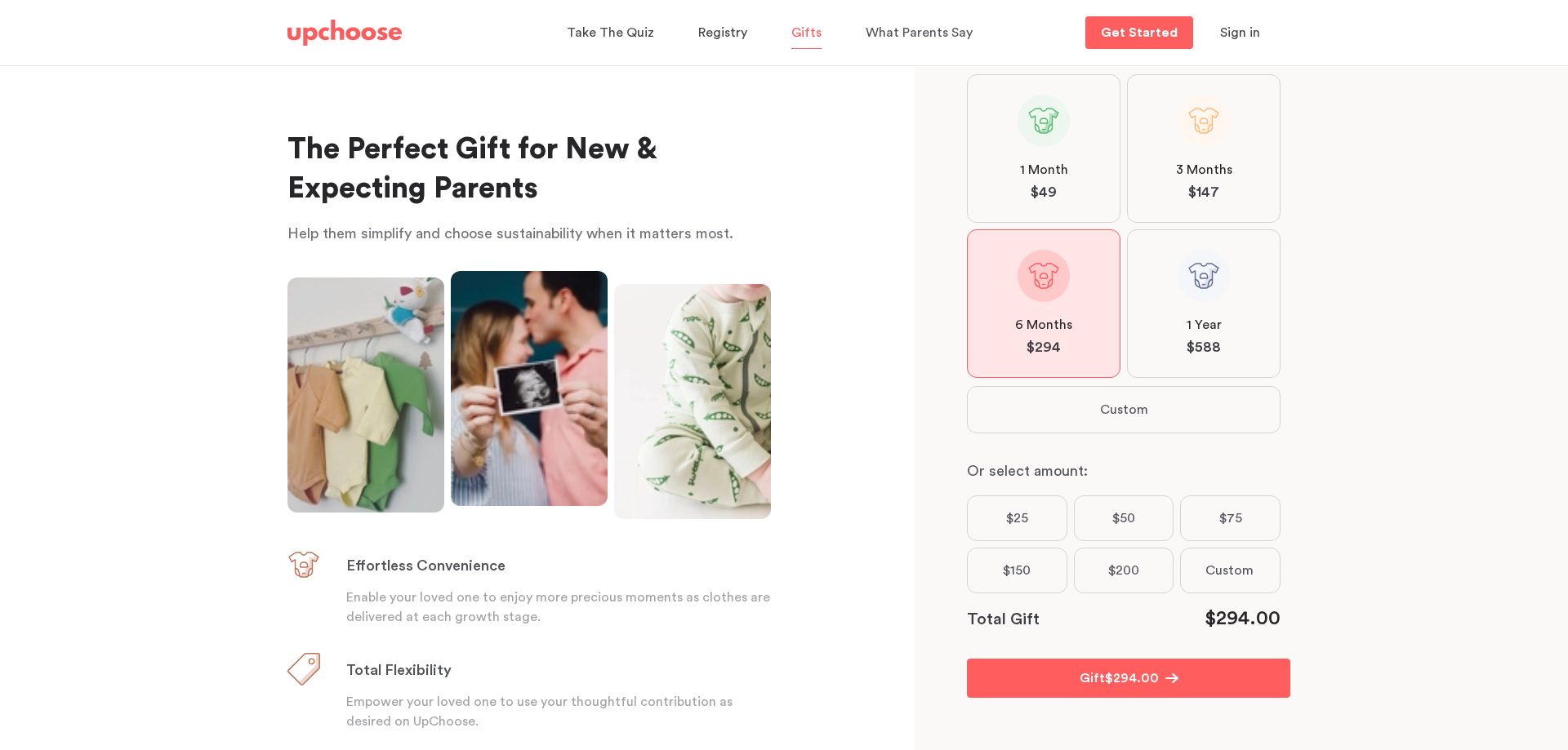
click at [378, 34] on img at bounding box center [344, 33] width 115 height 26
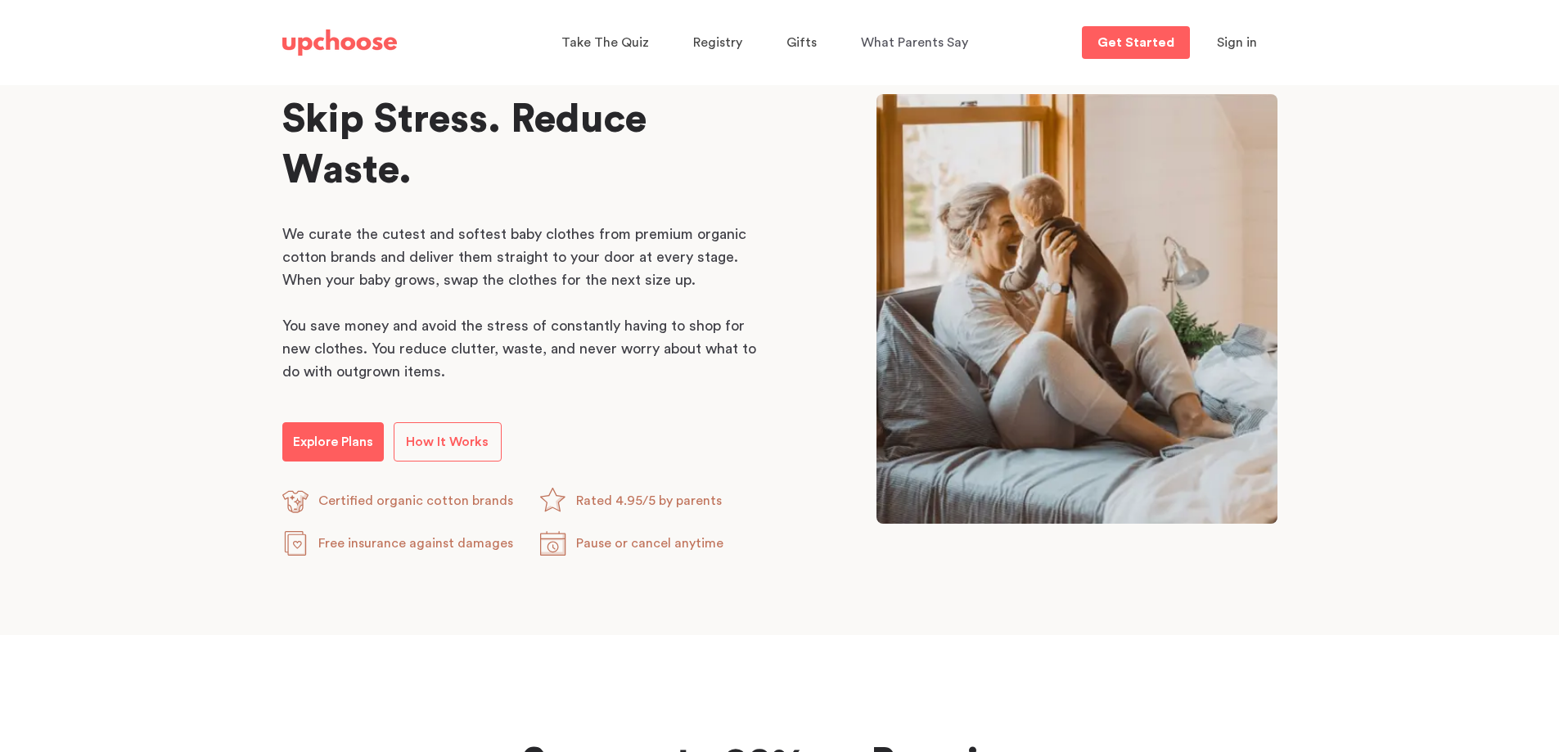
scroll to position [819, 0]
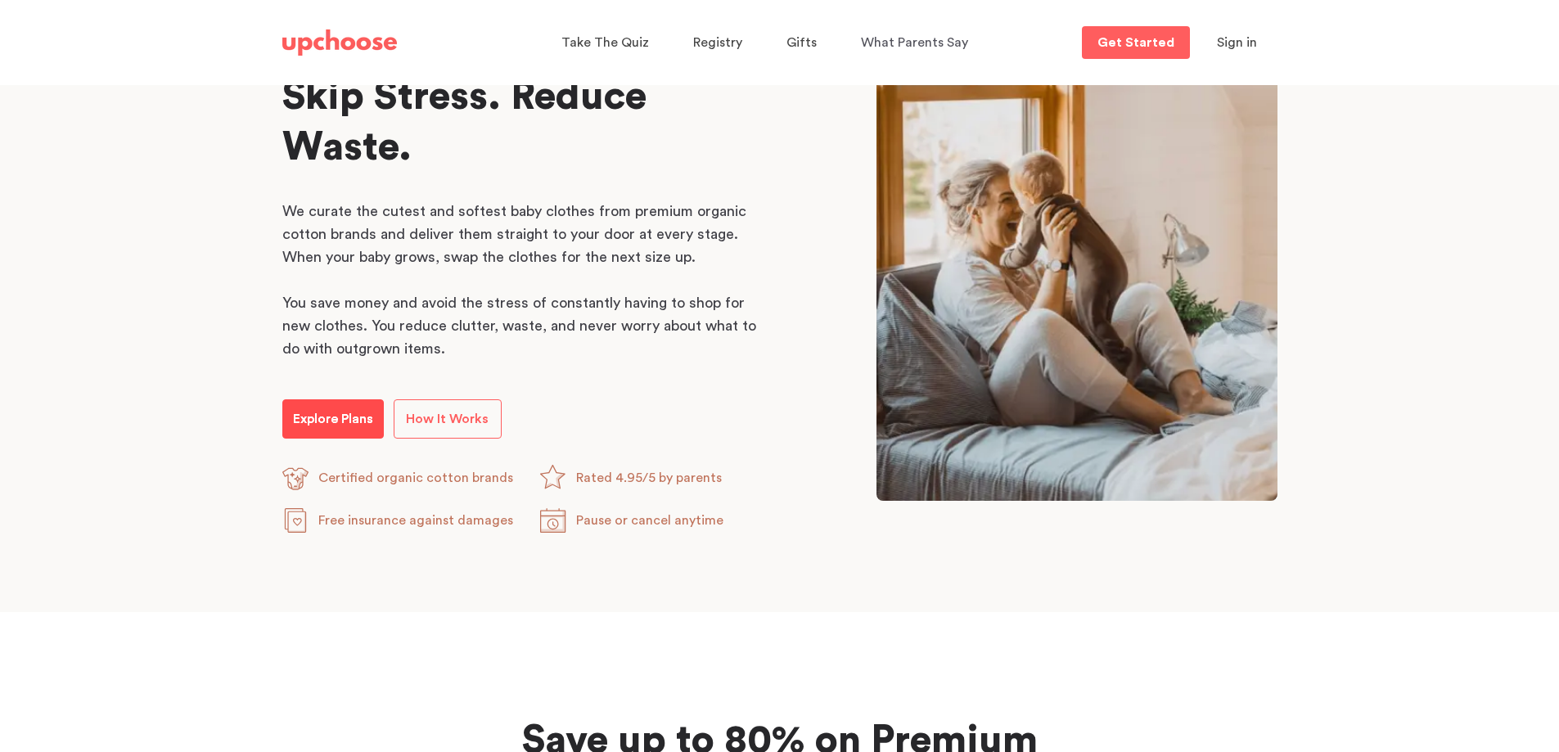
click at [329, 422] on p "Explore Plans" at bounding box center [333, 419] width 80 height 20
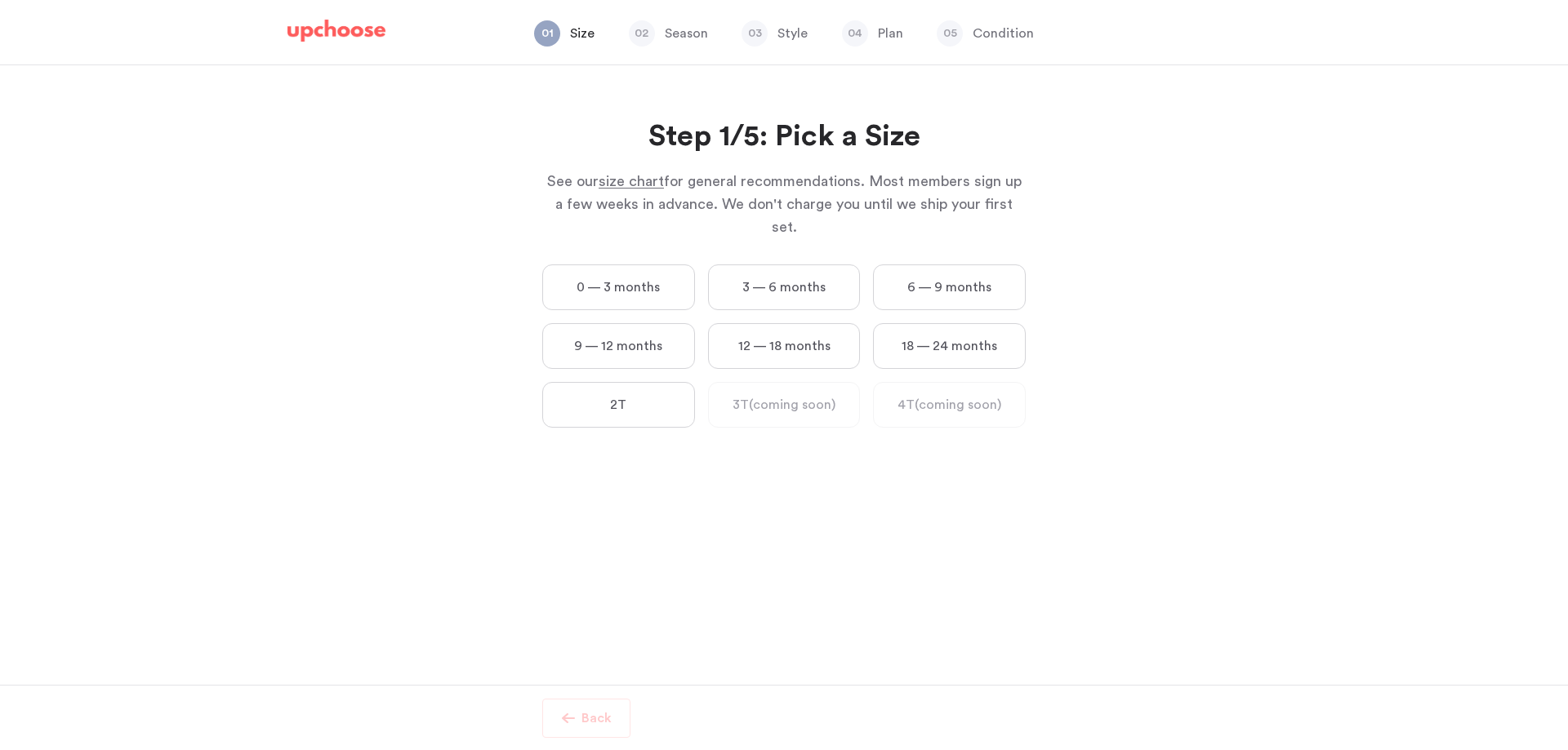
click at [681, 264] on label "0 — 3 months" at bounding box center [618, 287] width 153 height 46
click at [0, 0] on months "0 — 3 months" at bounding box center [0, 0] width 0 height 0
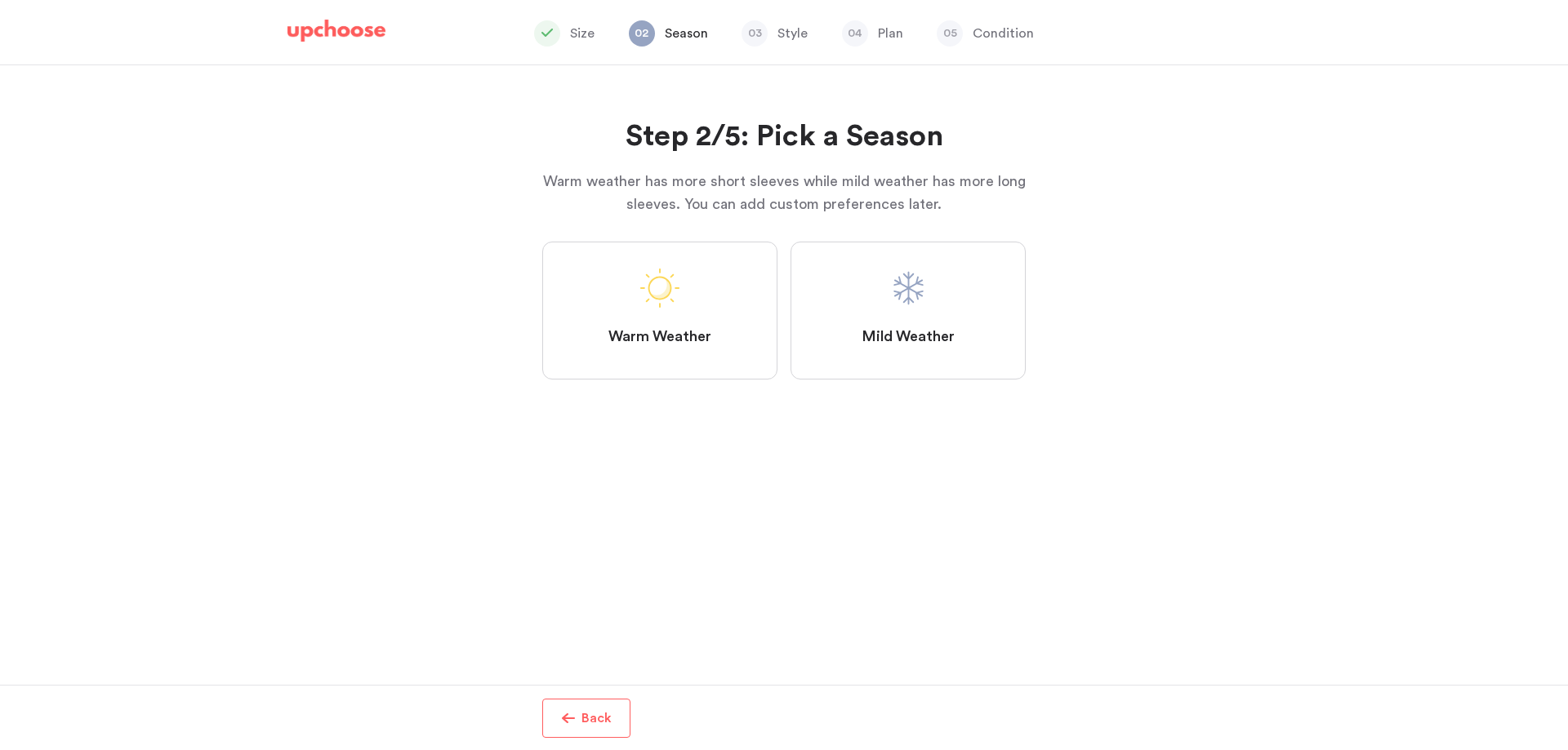
click at [778, 259] on div "Design Your Set of Organic Baby Clothes in Less Than 3 Minutes Congrats on taki…" at bounding box center [784, 374] width 1568 height 619
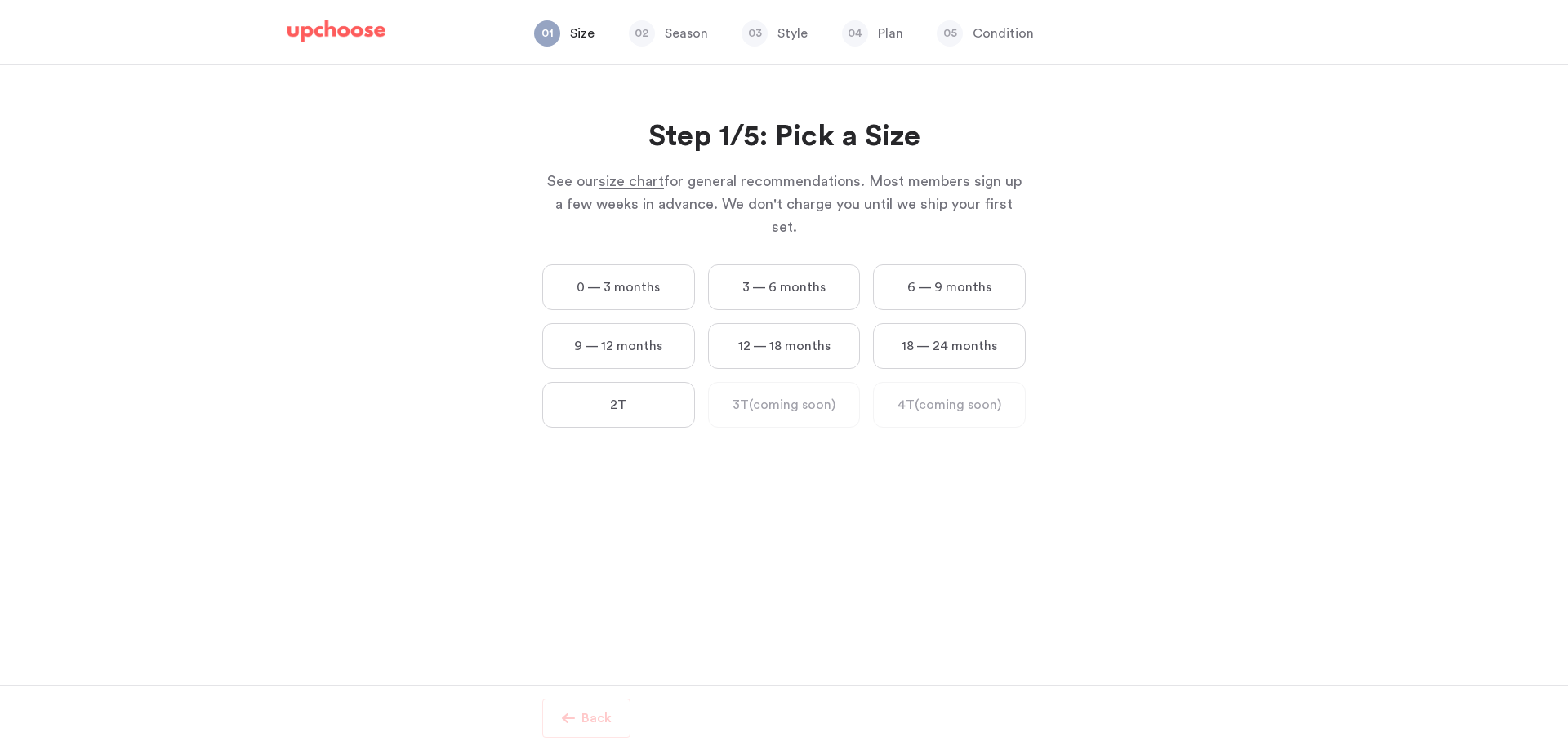
click at [654, 331] on label "9 — 12 months" at bounding box center [618, 346] width 153 height 46
click at [0, 0] on months "9 — 12 months" at bounding box center [0, 0] width 0 height 0
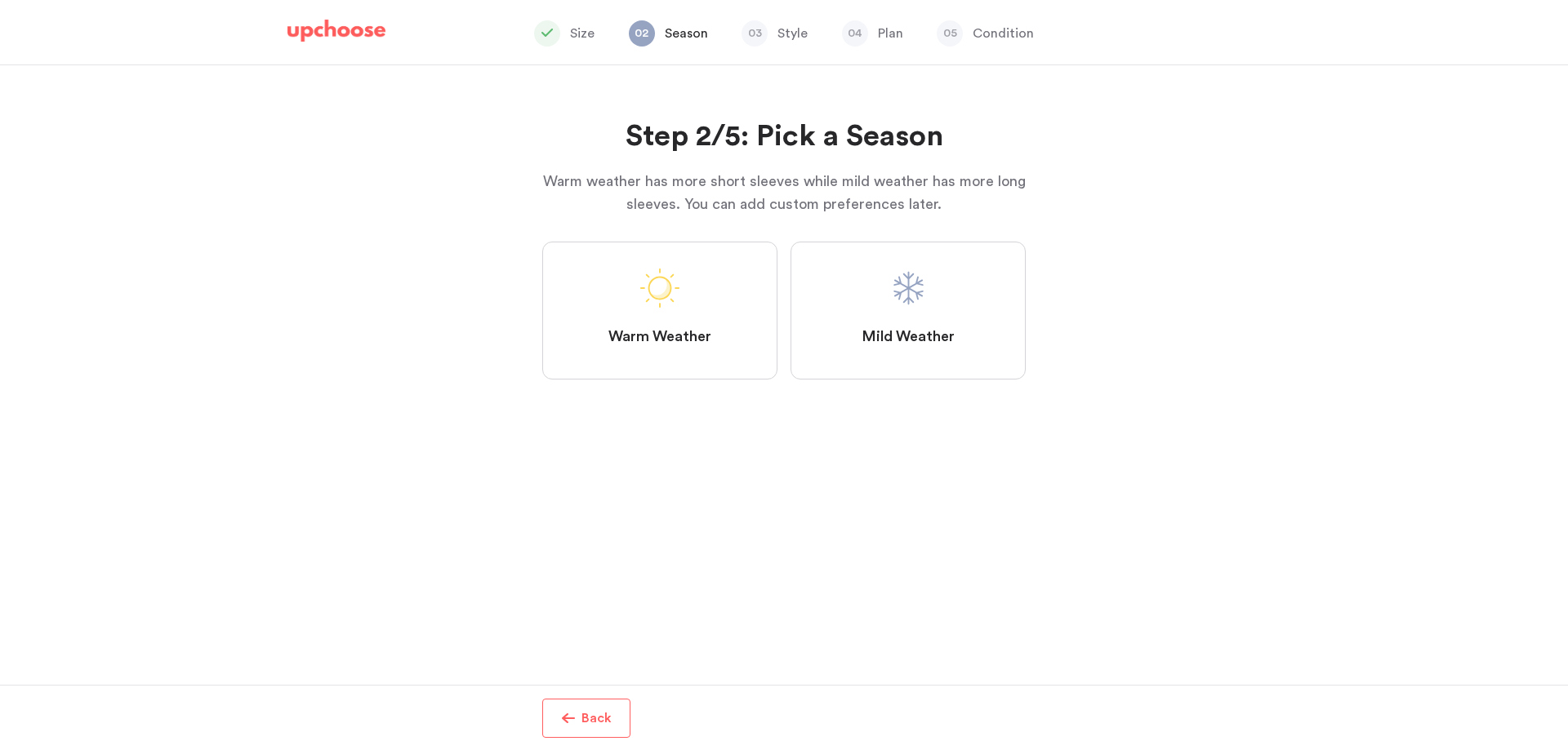
click at [817, 283] on label "Mild Weather" at bounding box center [908, 310] width 235 height 138
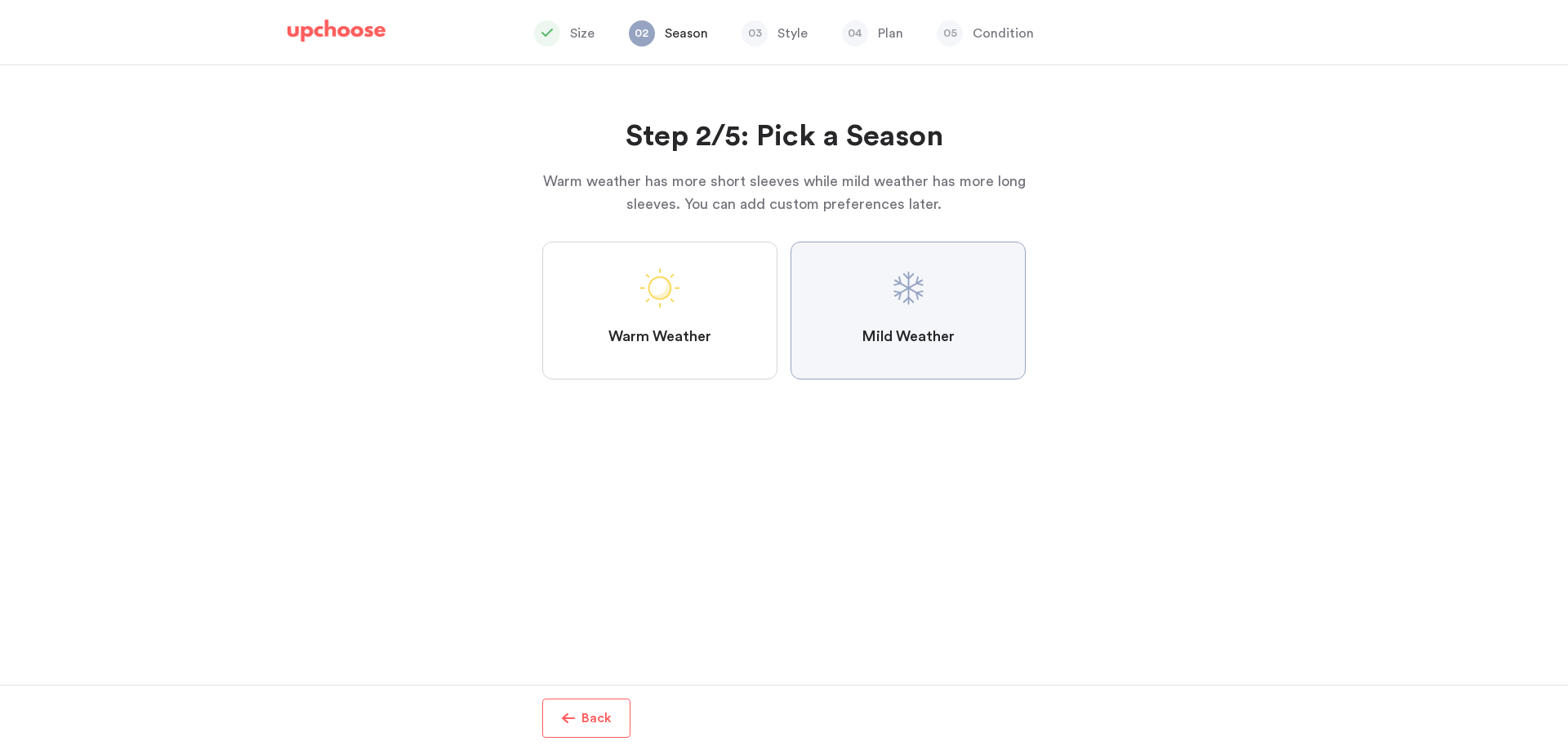
click at [0, 0] on Weather "Mild Weather" at bounding box center [0, 0] width 0 height 0
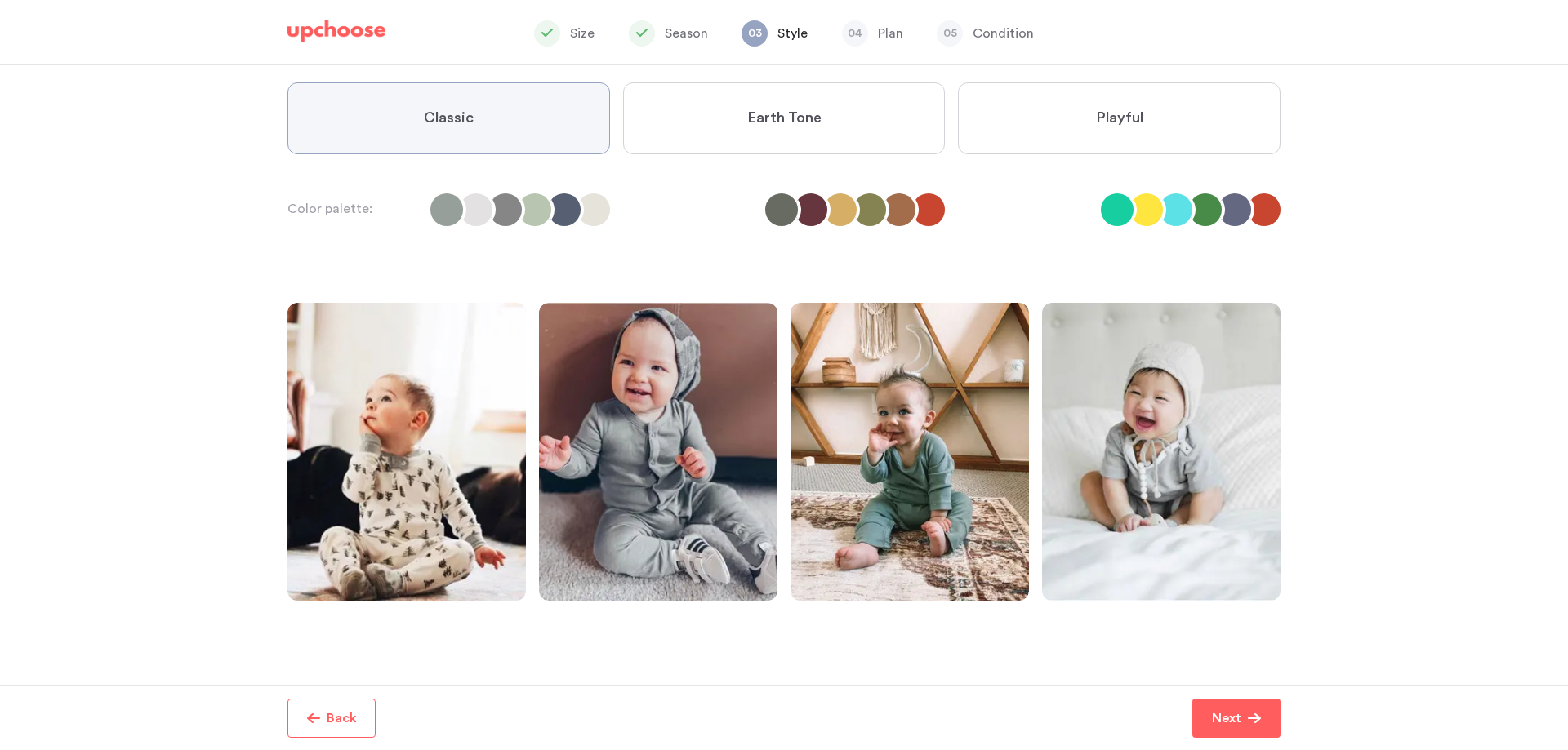
scroll to position [164, 0]
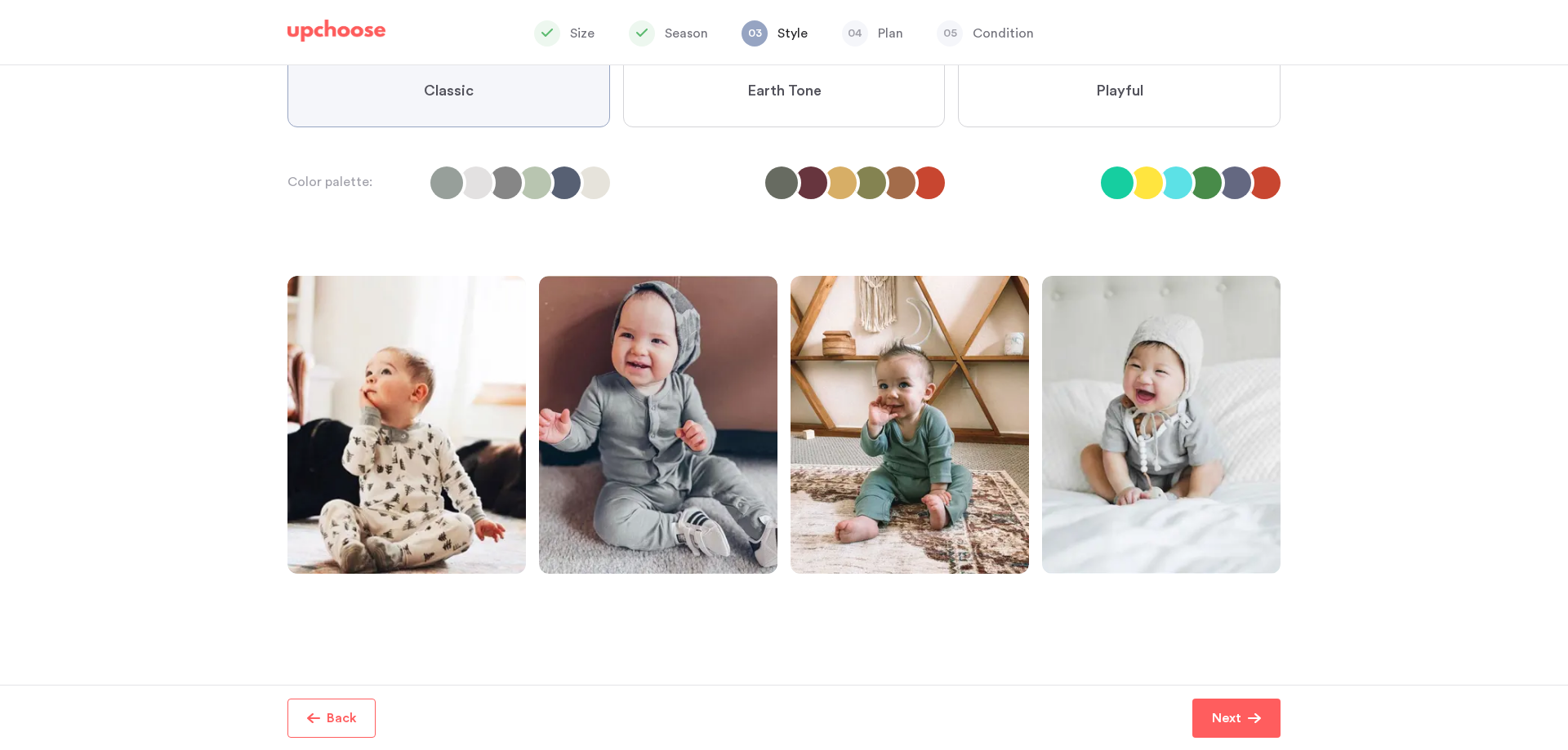
click at [784, 108] on label "Earth Tone" at bounding box center [784, 92] width 322 height 72
click at [0, 0] on Tone "Earth Tone" at bounding box center [0, 0] width 0 height 0
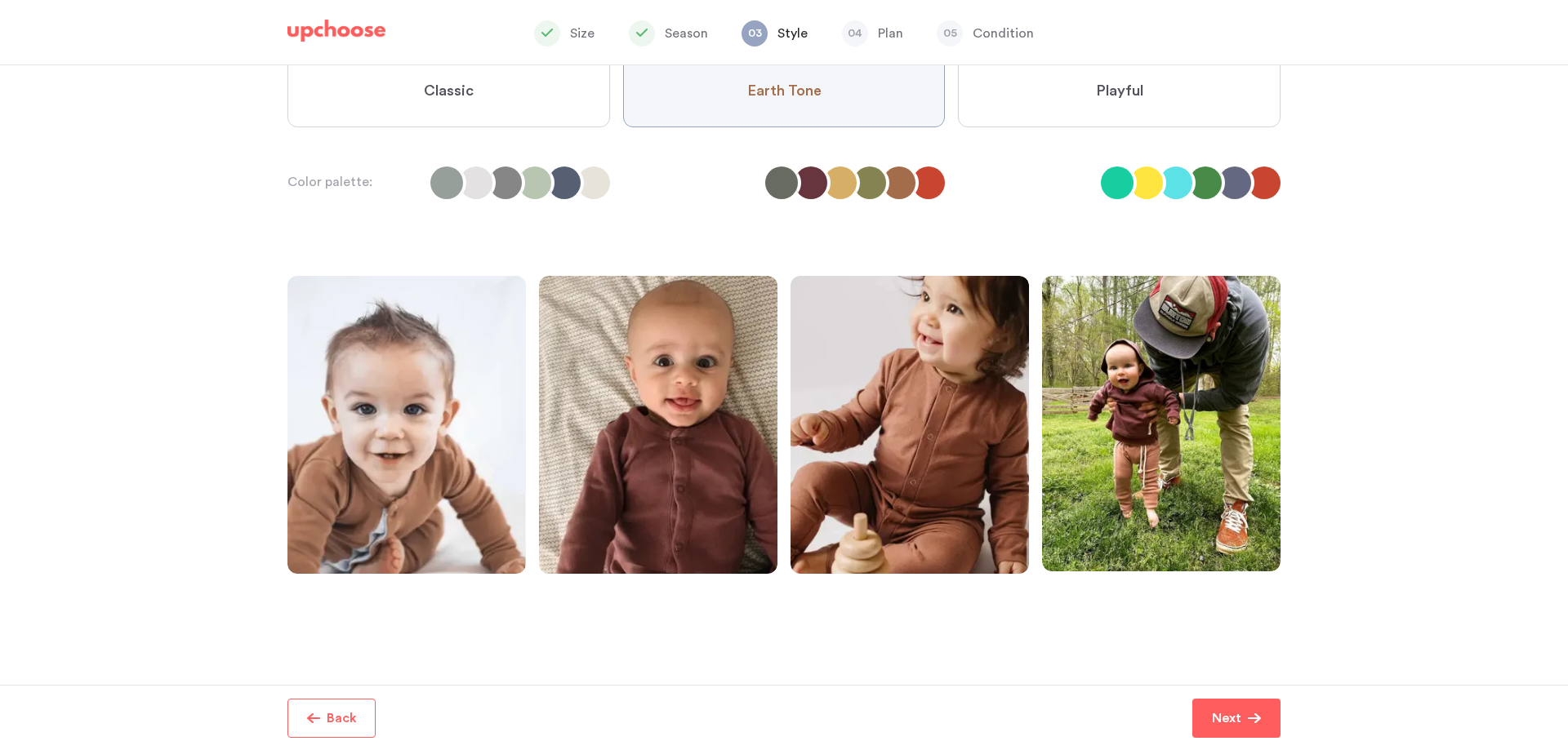
click at [1025, 81] on label "Playful" at bounding box center [1118, 92] width 322 height 72
click at [0, 0] on input "Playful" at bounding box center [0, 0] width 0 height 0
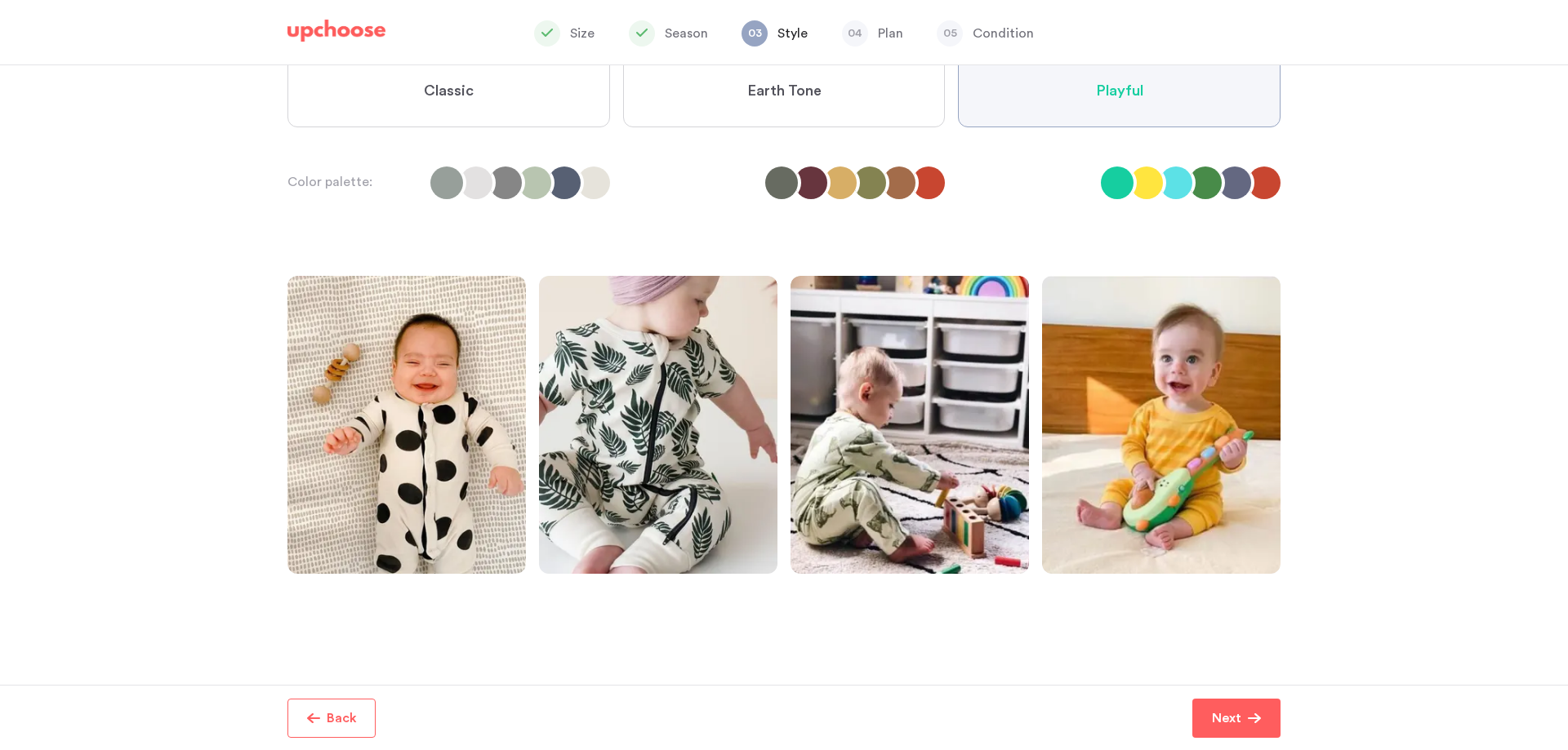
click at [1128, 182] on li at bounding box center [1116, 183] width 33 height 33
click at [1141, 188] on li at bounding box center [1146, 183] width 33 height 33
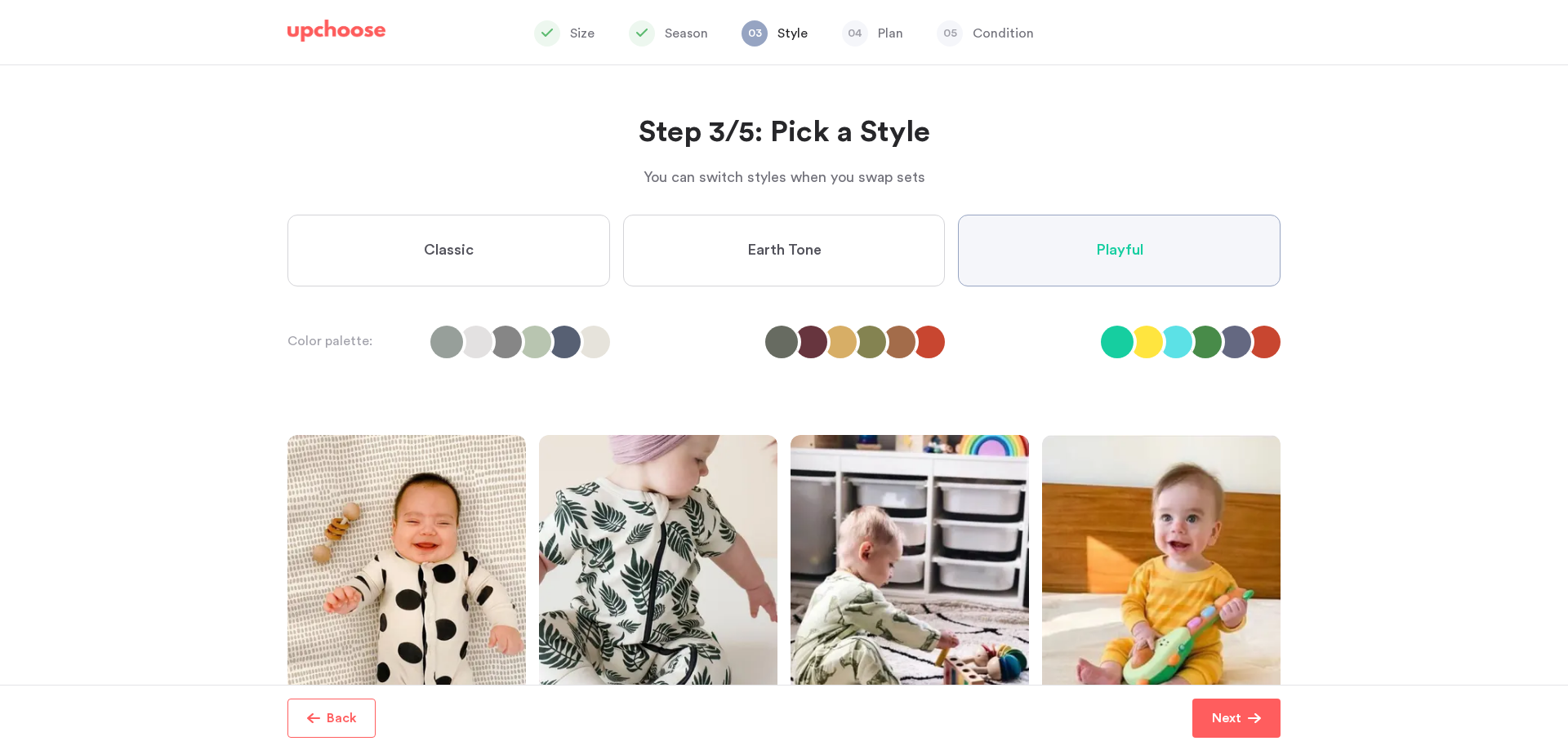
scroll to position [0, 0]
